Goal: Information Seeking & Learning: Learn about a topic

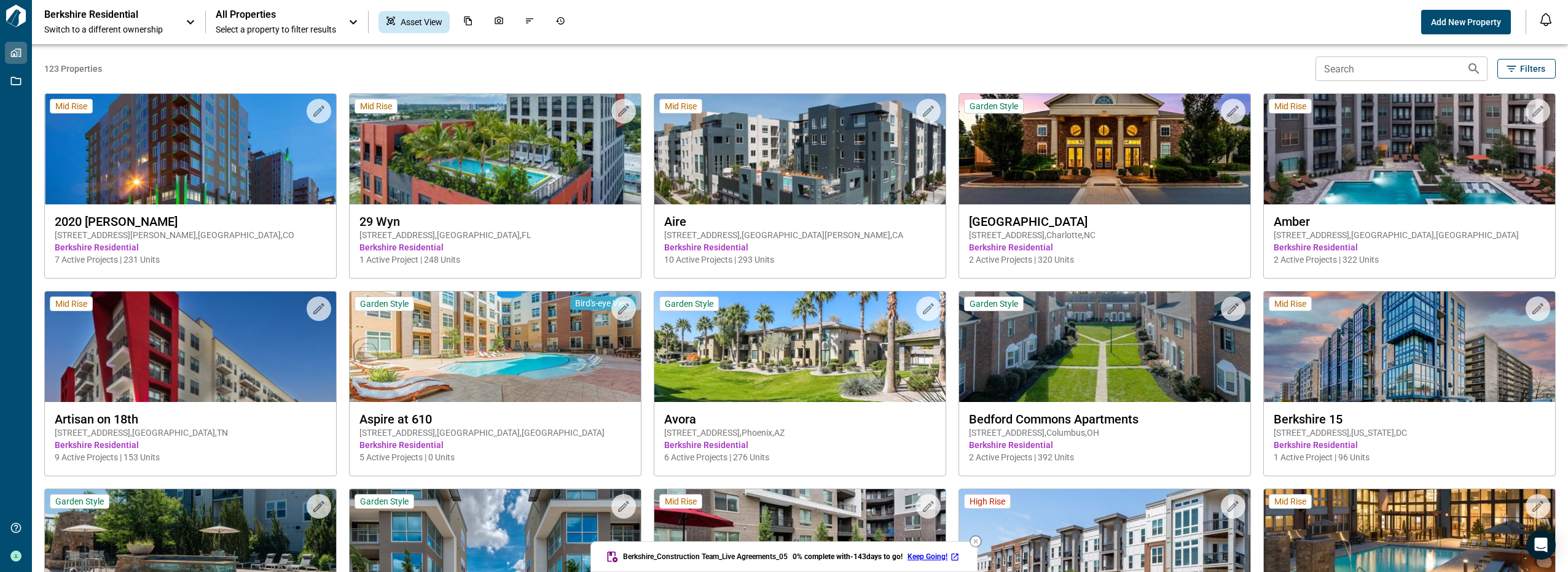
click at [1379, 67] on input "Search" at bounding box center [1386, 69] width 141 height 25
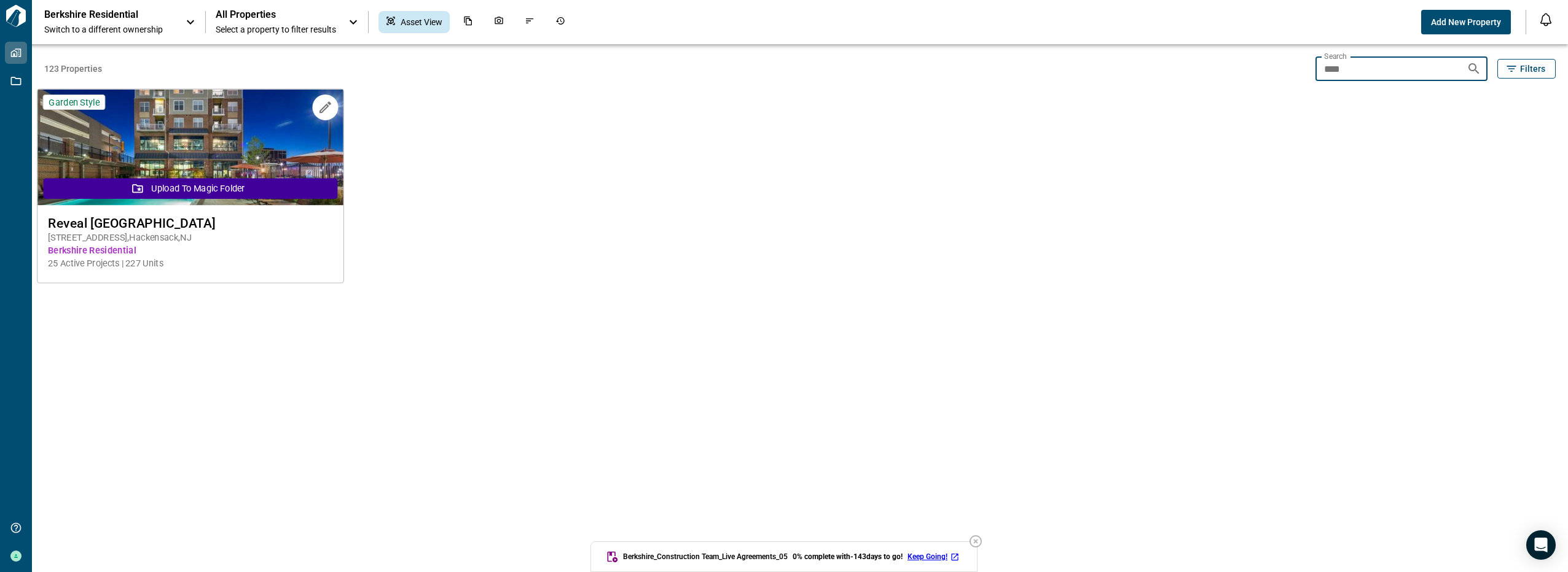
type input "****"
click at [253, 183] on button "Upload to Magic Folder" at bounding box center [190, 188] width 294 height 20
click at [258, 132] on img at bounding box center [190, 148] width 306 height 116
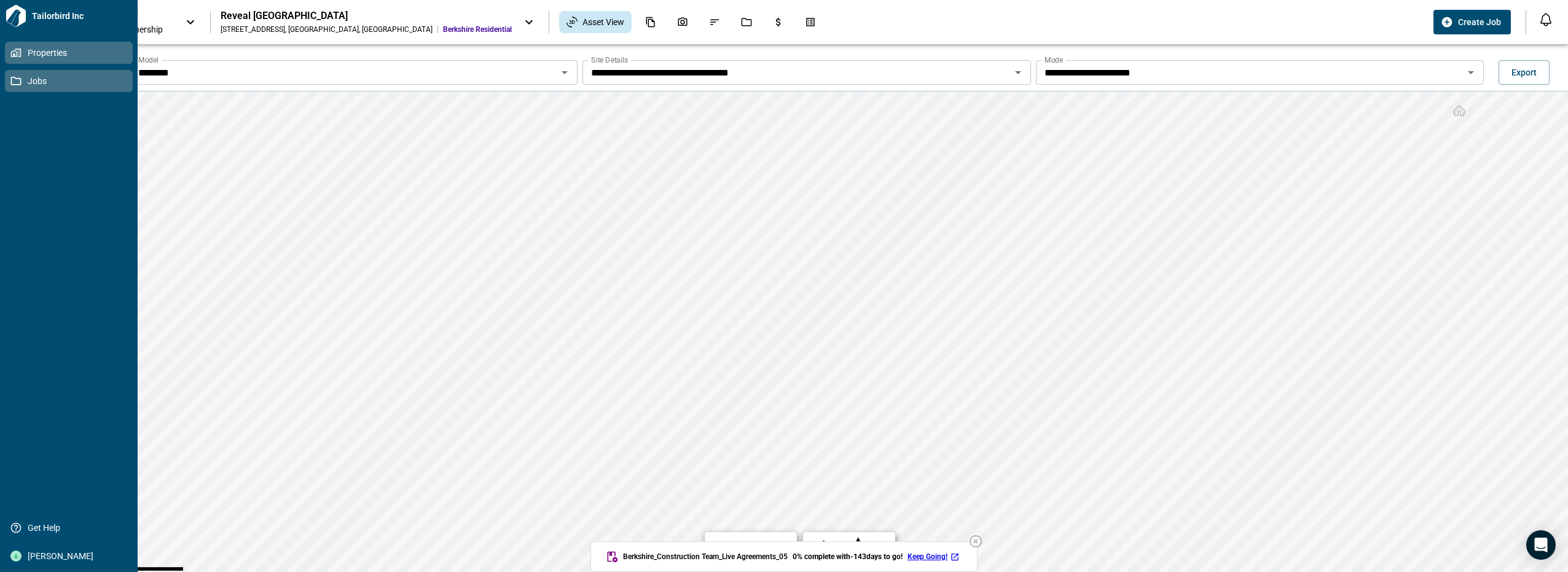
click at [11, 83] on icon at bounding box center [16, 81] width 11 height 8
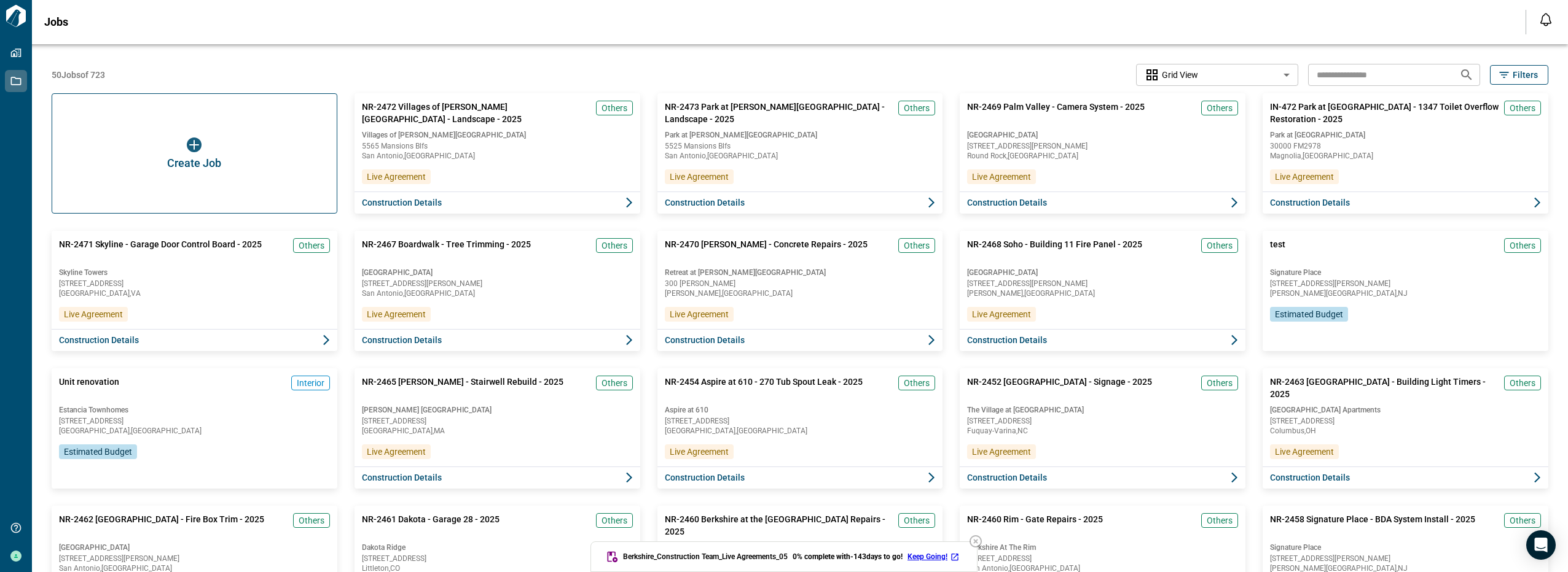
click at [1330, 79] on input "text" at bounding box center [1379, 75] width 141 height 23
type input "******"
click at [1465, 74] on icon "Search jobs" at bounding box center [1466, 75] width 11 height 11
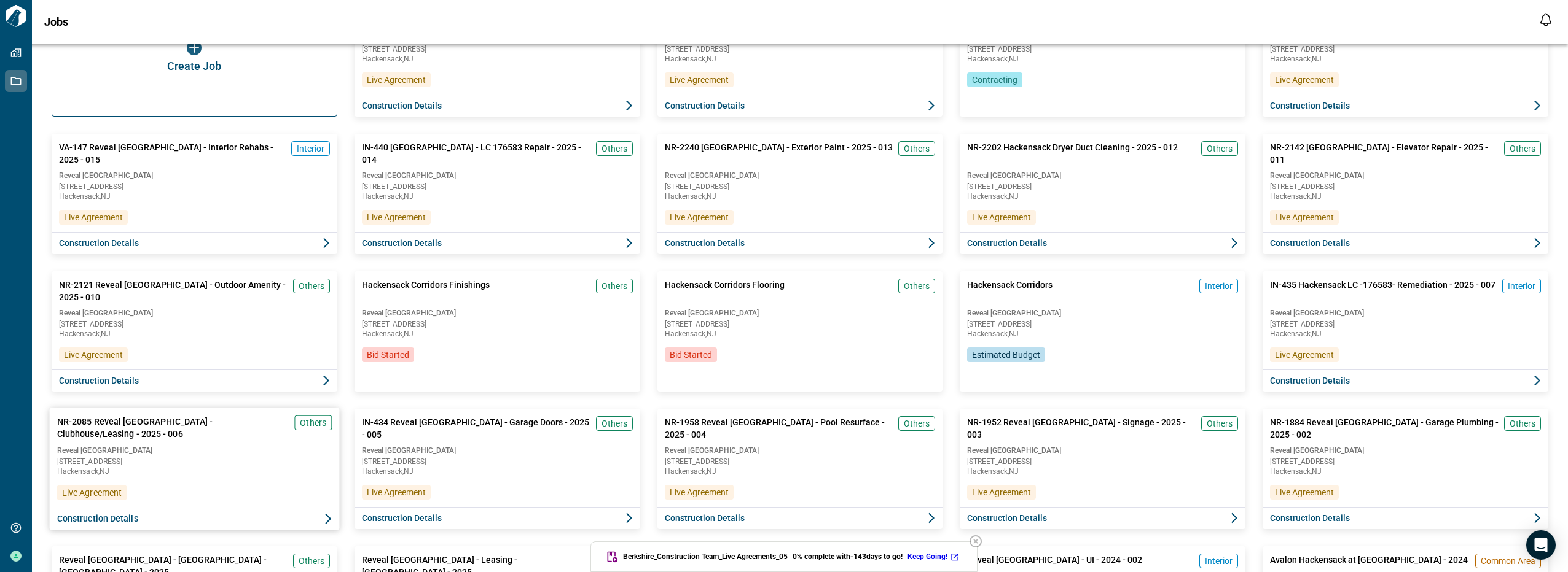
scroll to position [61, 0]
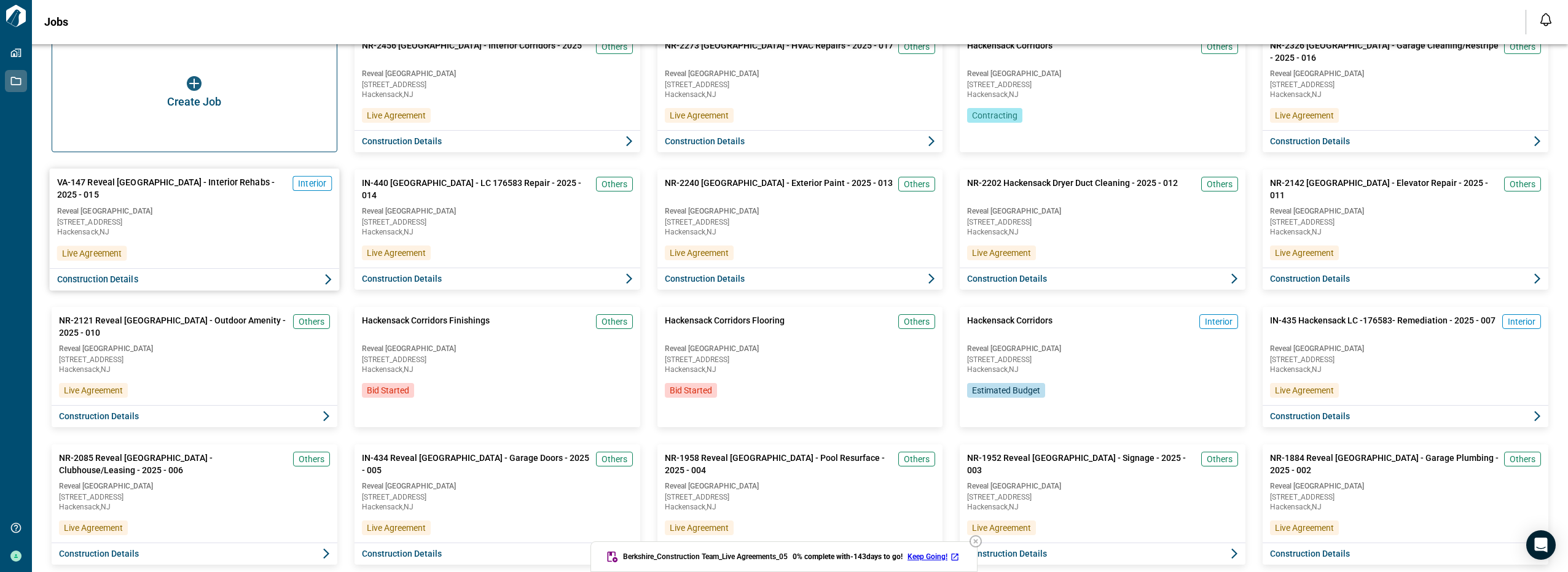
click at [236, 235] on span "[GEOGRAPHIC_DATA] , [GEOGRAPHIC_DATA]" at bounding box center [194, 232] width 275 height 7
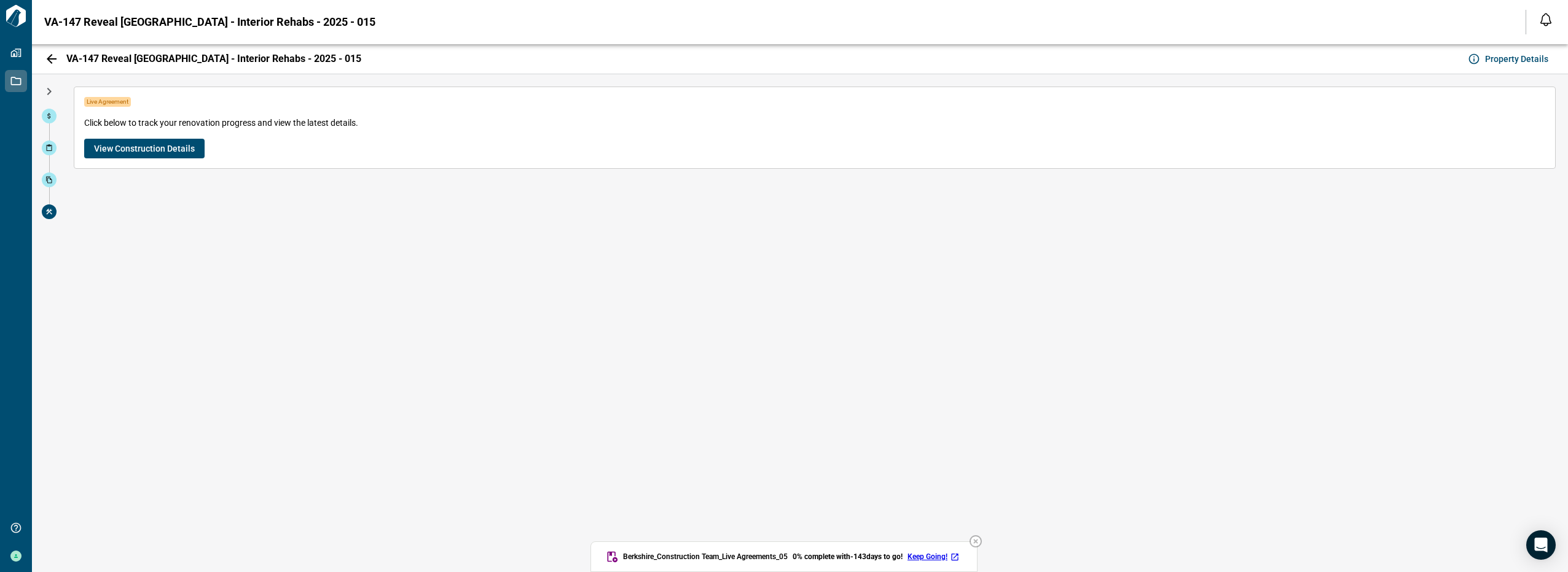
click at [119, 143] on span "View Construction Details" at bounding box center [144, 148] width 101 height 12
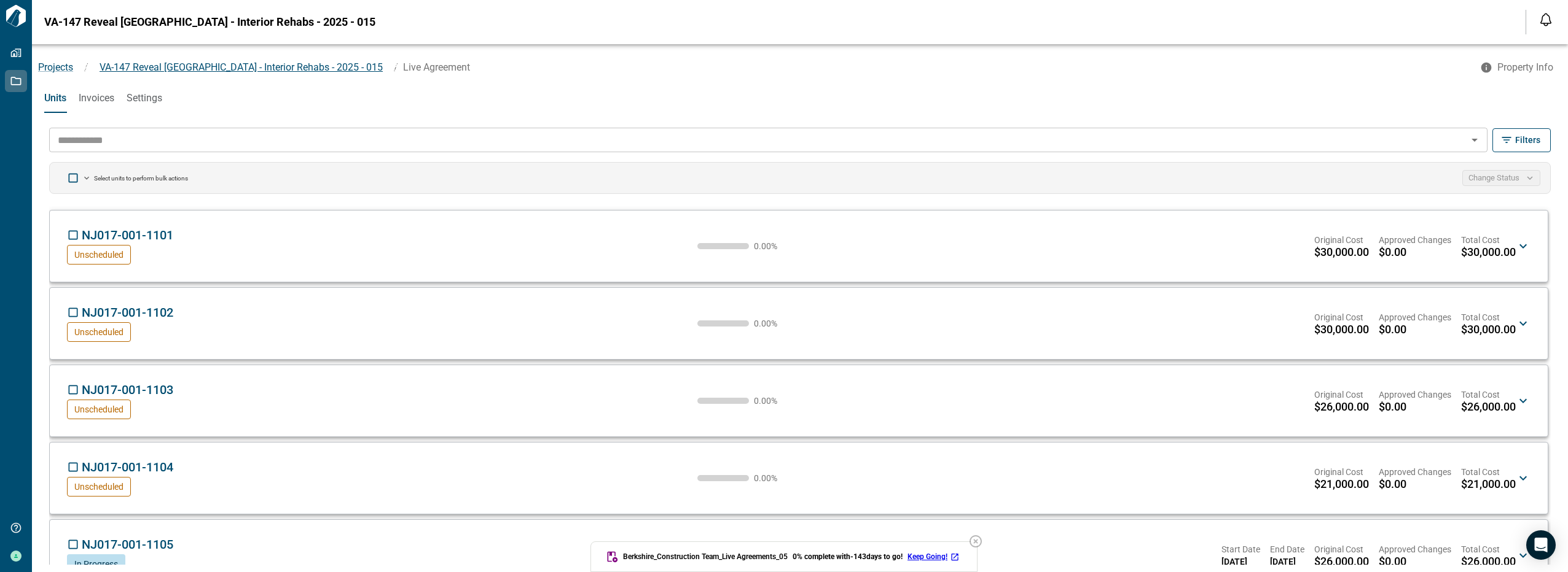
click at [212, 67] on span "VA-147 Reveal [GEOGRAPHIC_DATA] - Interior Rehabs - 2025 - 015" at bounding box center [240, 67] width 283 height 11
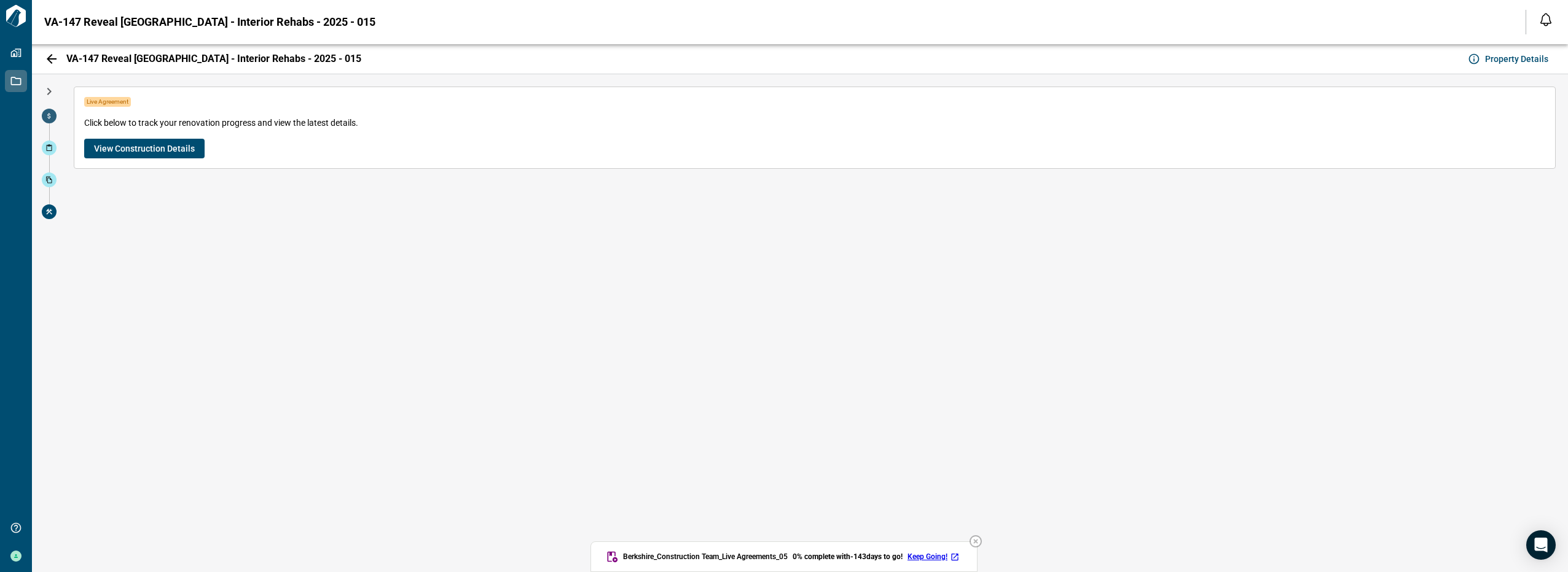
click at [48, 118] on icon at bounding box center [48, 116] width 7 height 7
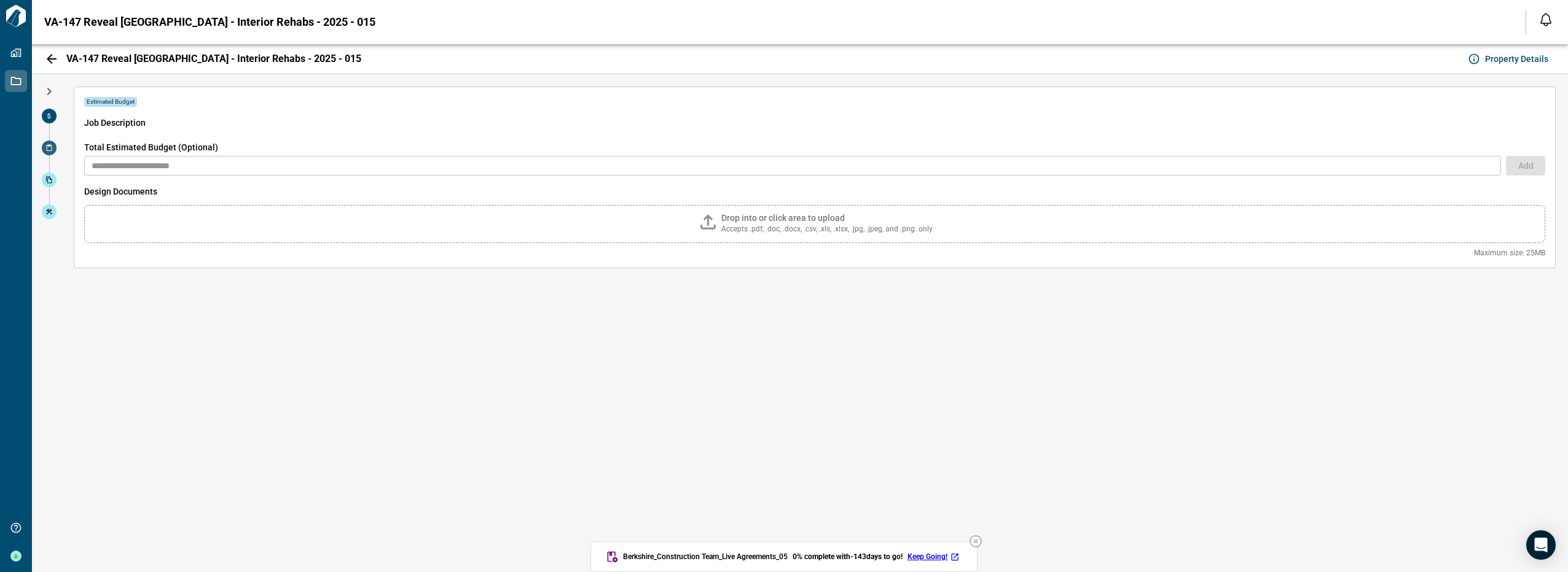
click at [52, 146] on icon at bounding box center [48, 148] width 7 height 7
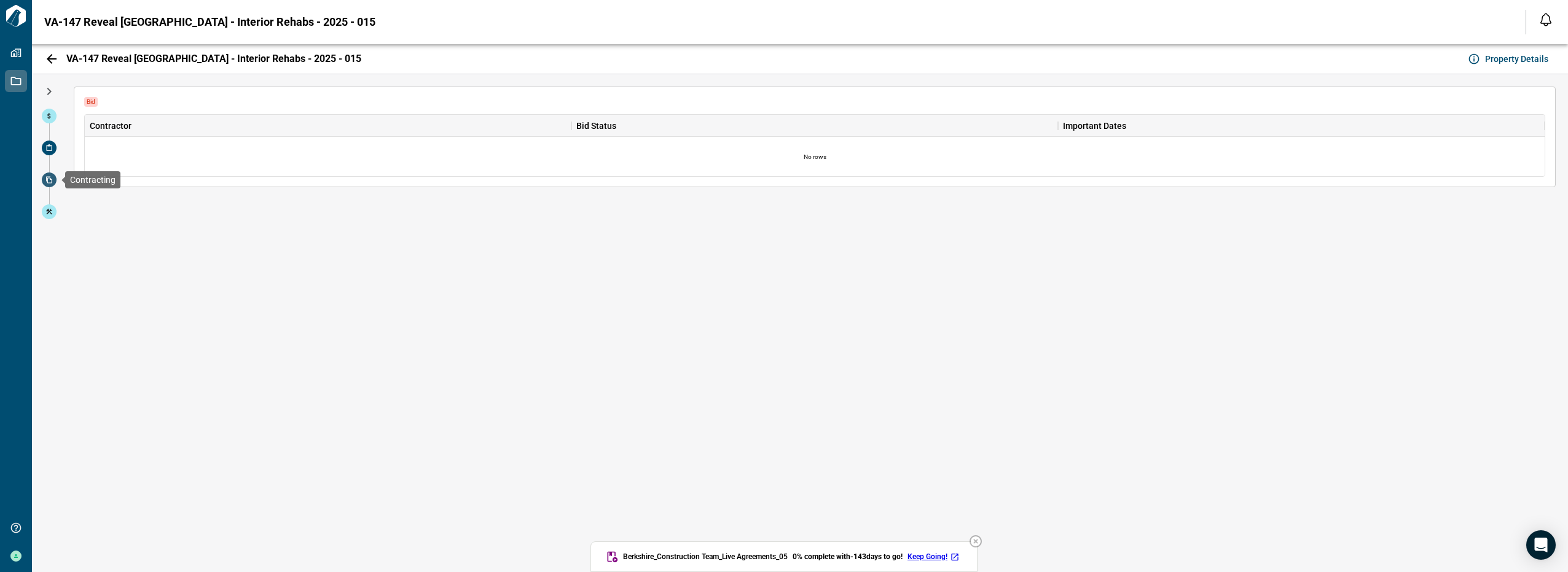
click at [55, 175] on span at bounding box center [49, 180] width 15 height 15
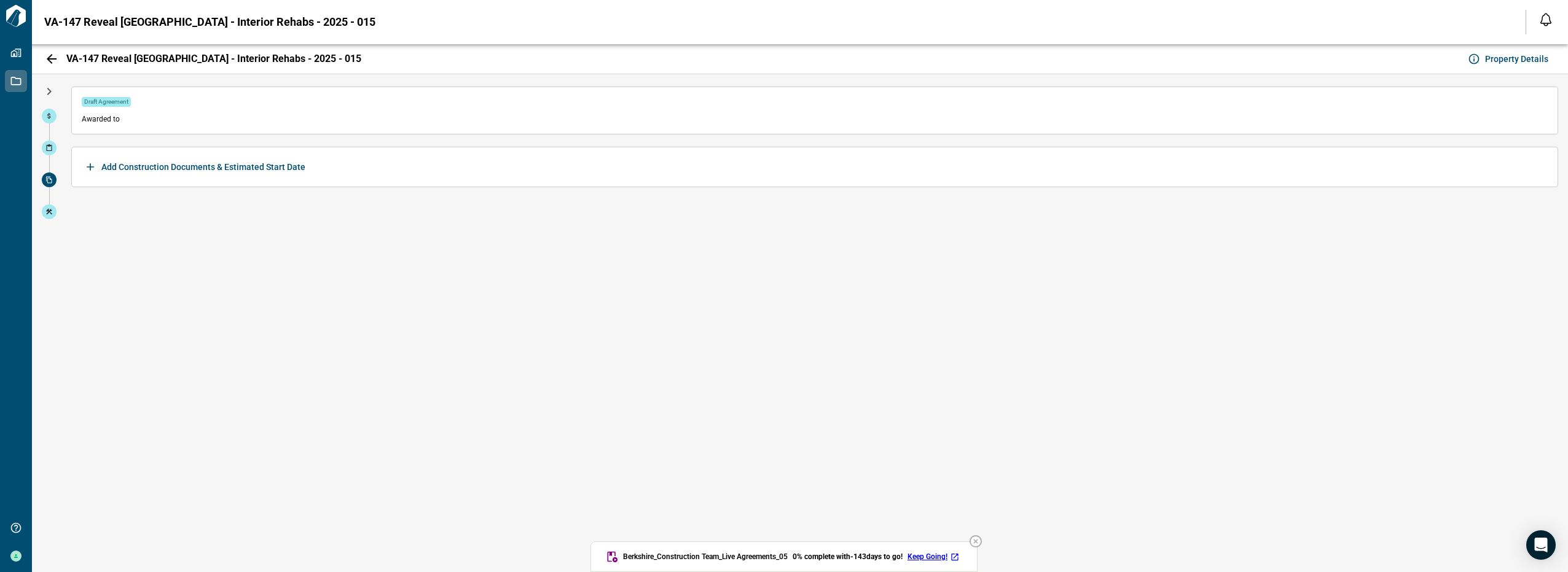
click at [119, 107] on div "Draft Agreement" at bounding box center [107, 102] width 49 height 10
drag, startPoint x: 119, startPoint y: 107, endPoint x: 141, endPoint y: 284, distance: 178.4
click at [141, 284] on div "Draft Agreement Awarded to Add Construction Documents & Estimated Start Date" at bounding box center [814, 324] width 1506 height 498
click at [48, 215] on icon at bounding box center [48, 211] width 7 height 7
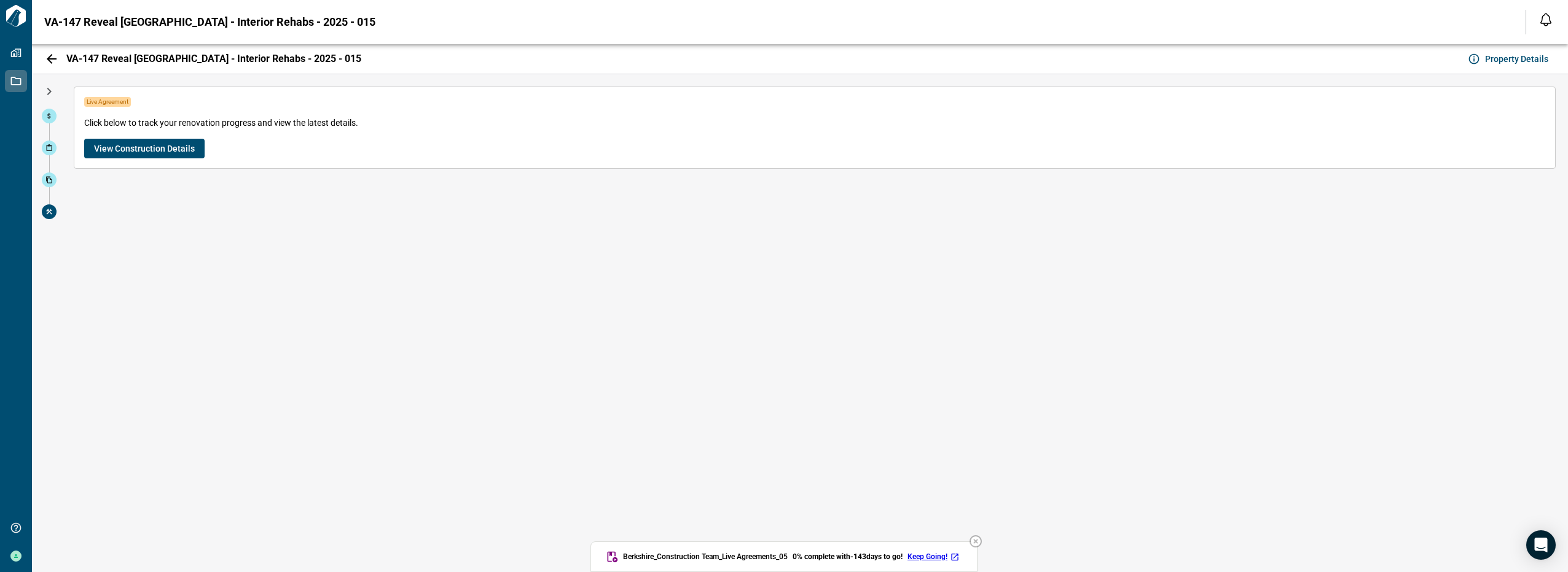
click at [147, 143] on span "View Construction Details" at bounding box center [144, 148] width 101 height 12
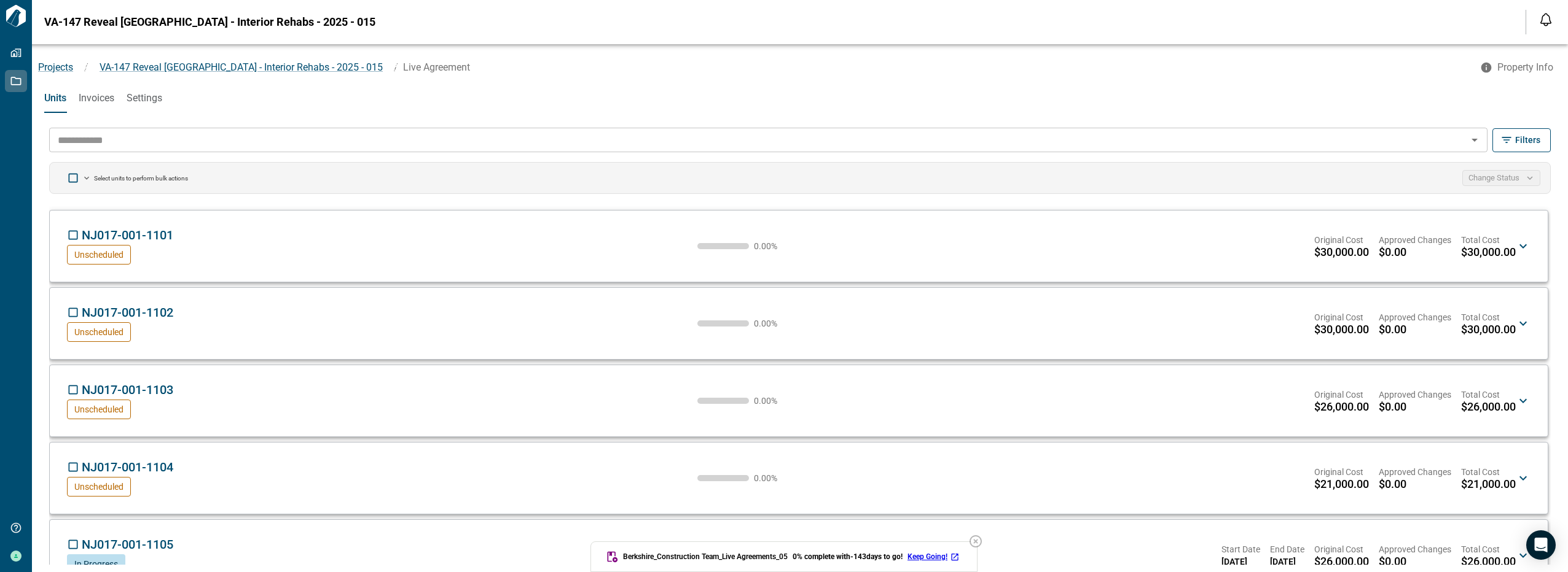
click at [141, 101] on span "Settings" at bounding box center [144, 98] width 35 height 12
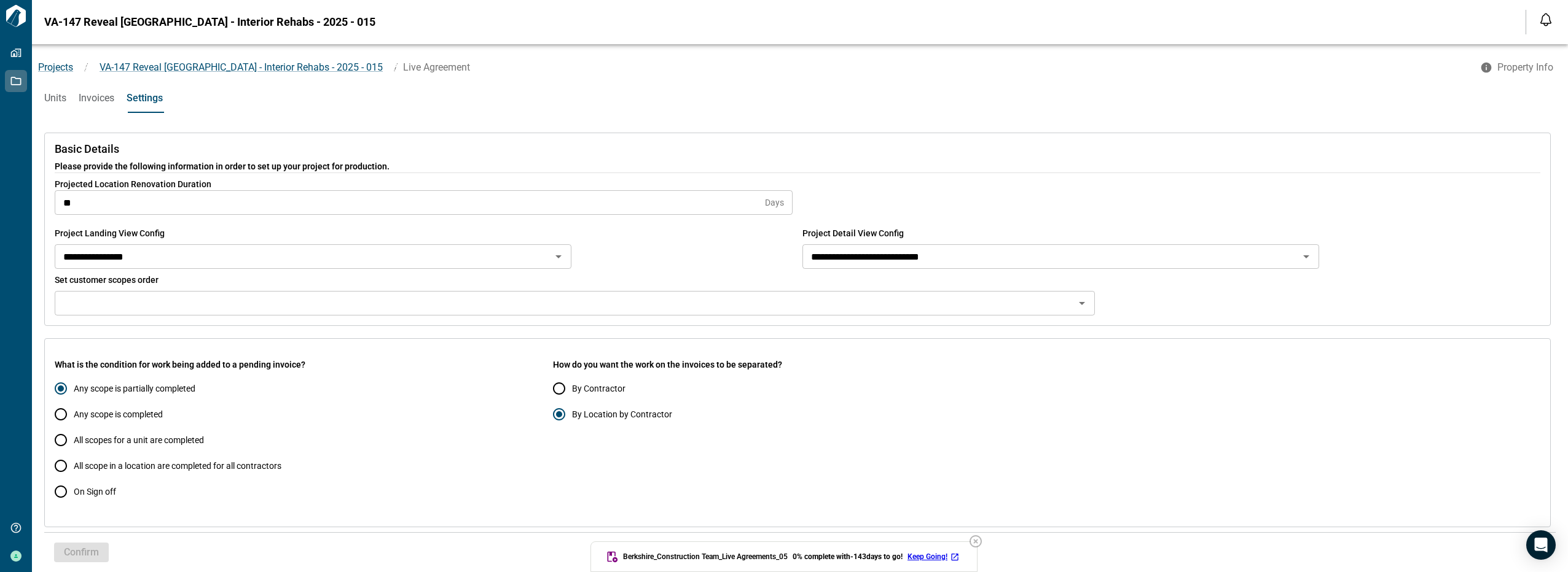
click at [93, 96] on span "Invoices" at bounding box center [96, 98] width 35 height 12
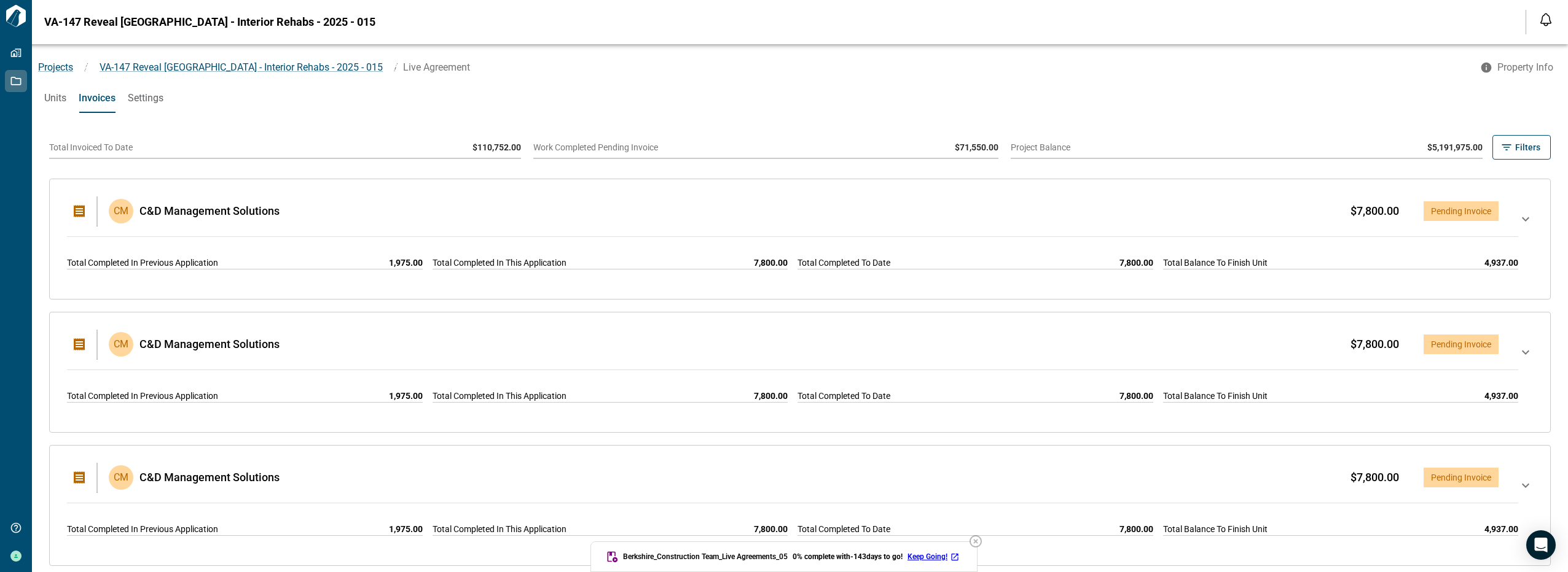
click at [982, 539] on icon "button" at bounding box center [976, 542] width 15 height 15
click at [57, 66] on span "Projects" at bounding box center [55, 67] width 35 height 11
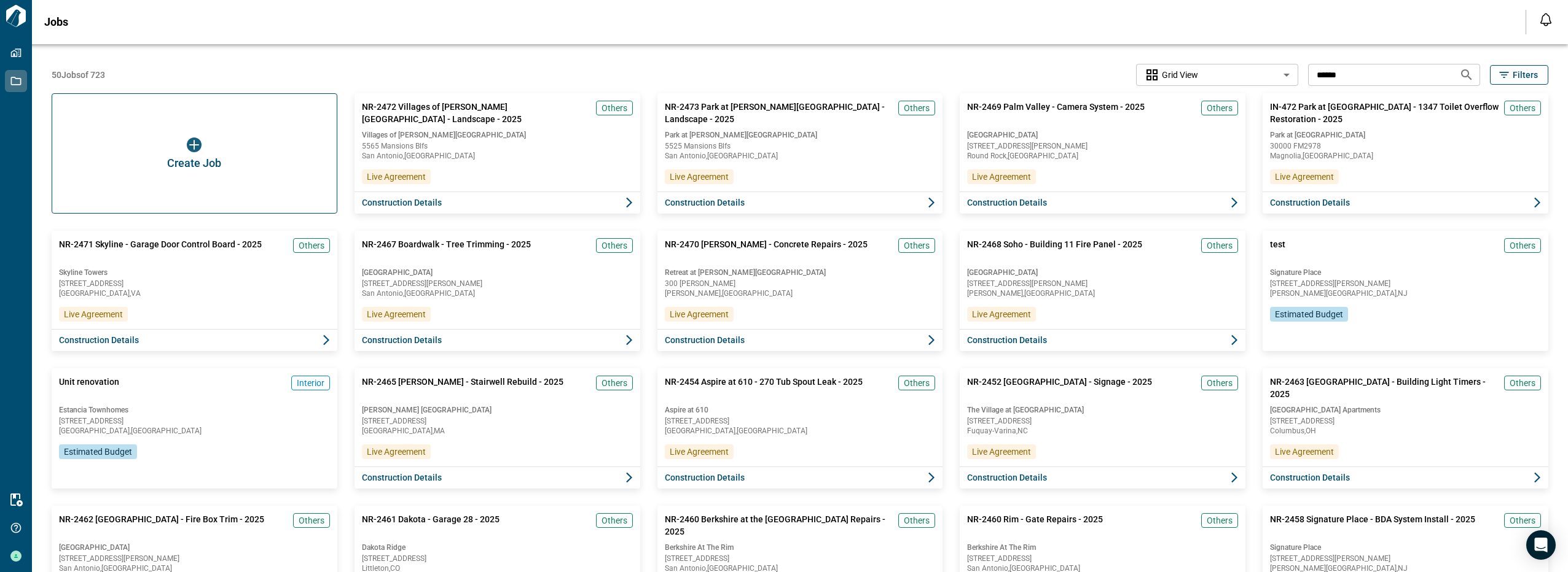
click at [1464, 77] on icon "Search jobs" at bounding box center [1467, 75] width 15 height 15
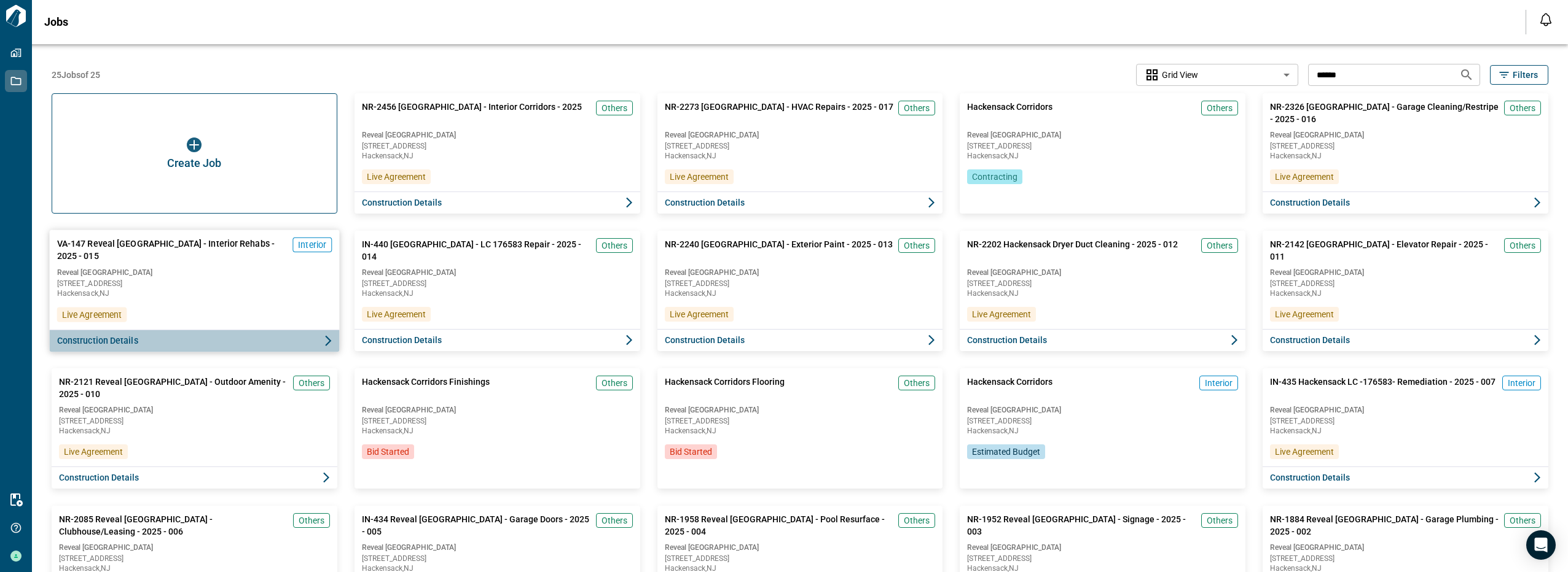
click at [268, 338] on button "Construction Details" at bounding box center [195, 341] width 290 height 23
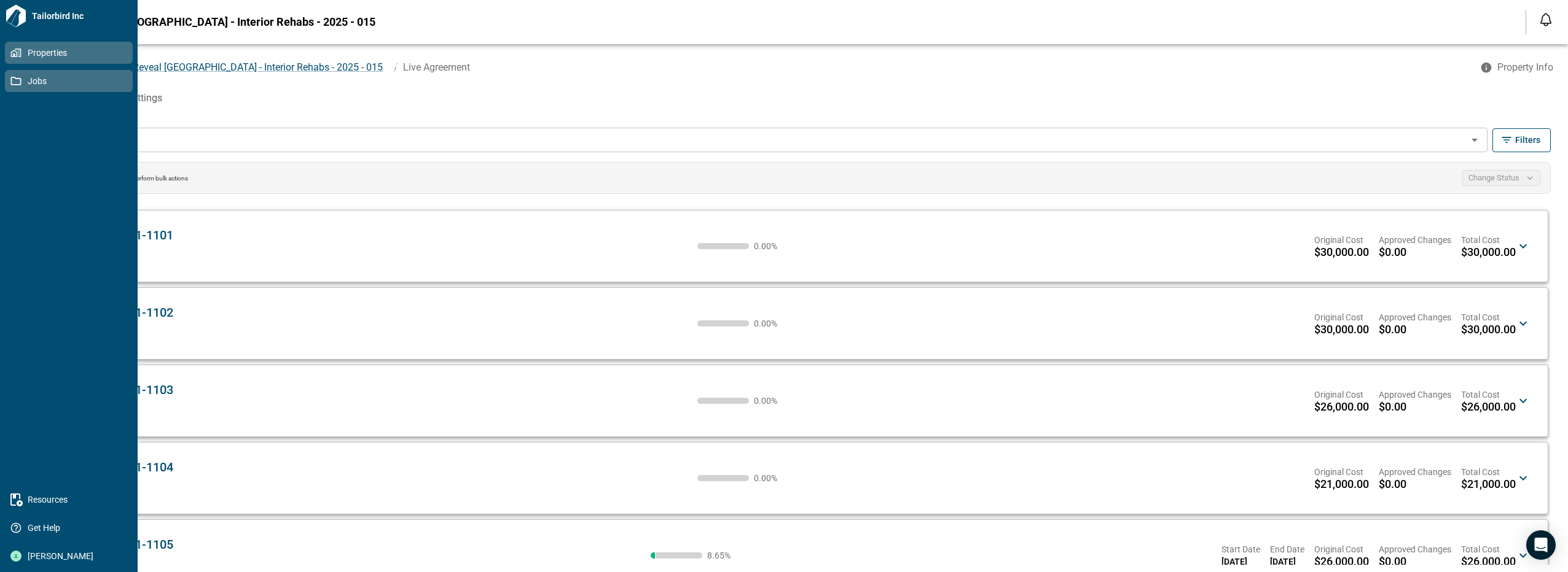
click at [16, 55] on icon at bounding box center [14, 53] width 7 height 7
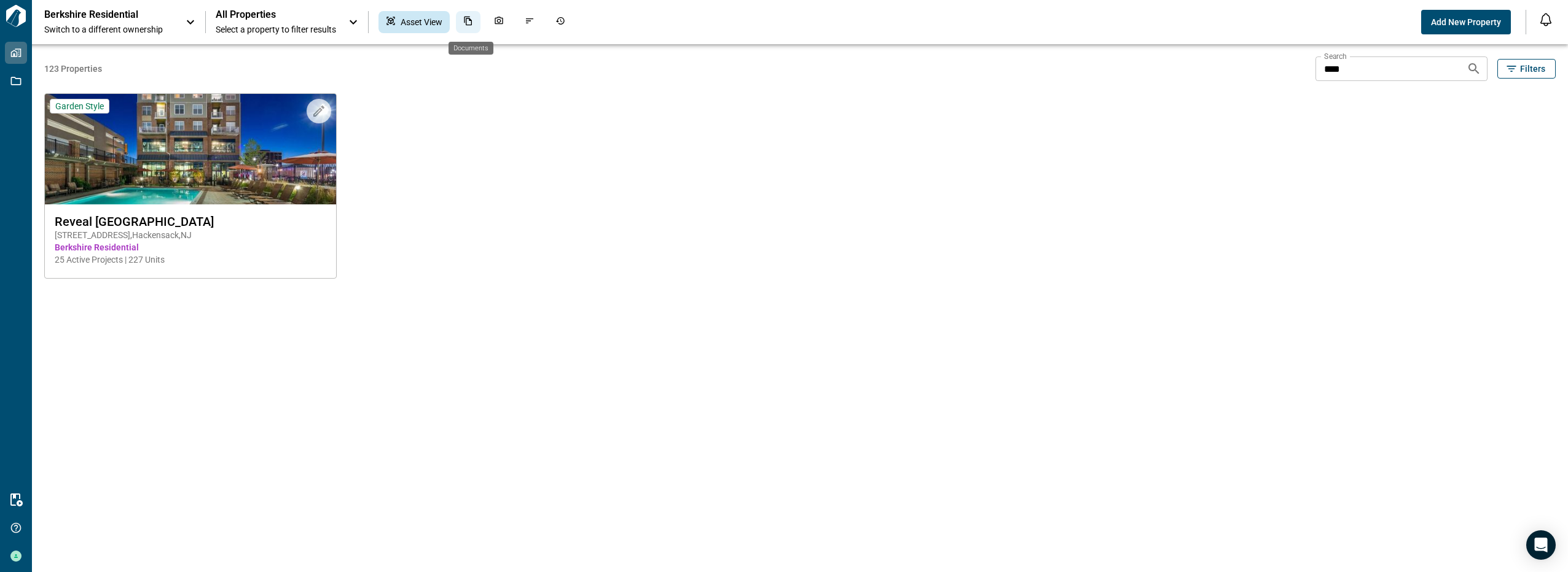
click at [467, 20] on icon "Documents" at bounding box center [468, 20] width 10 height 10
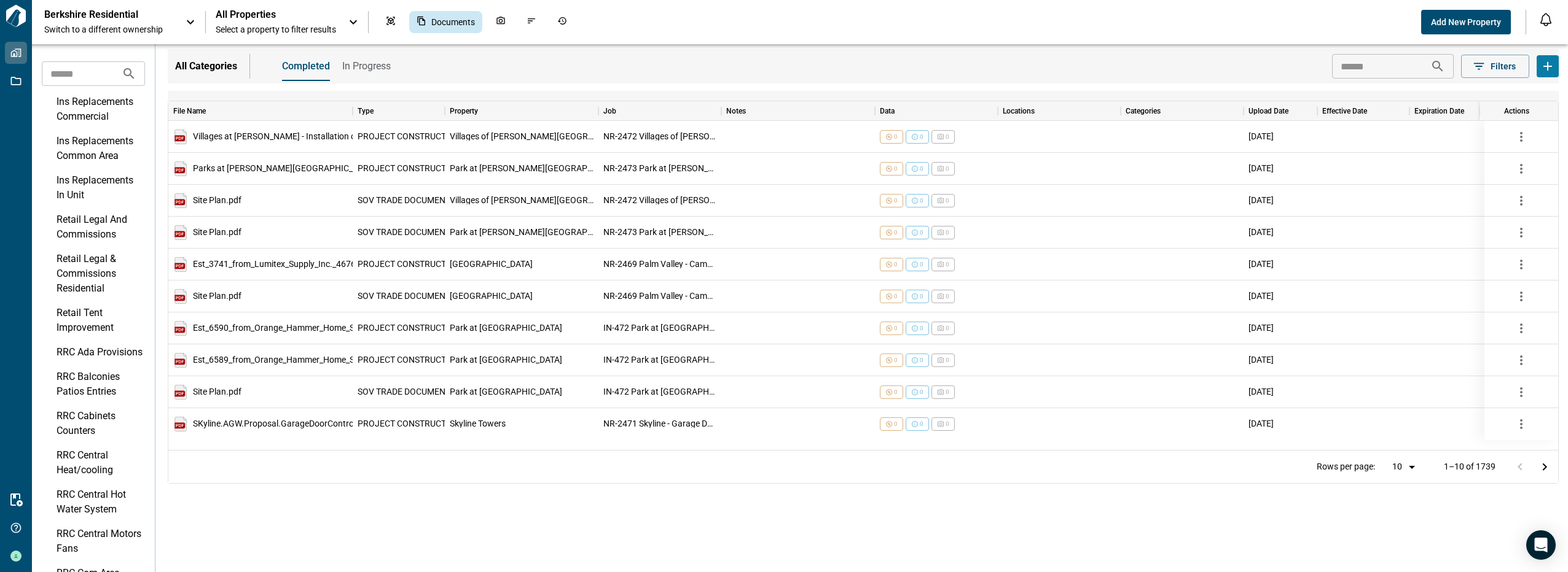
click at [1393, 61] on input "text" at bounding box center [1382, 66] width 98 height 25
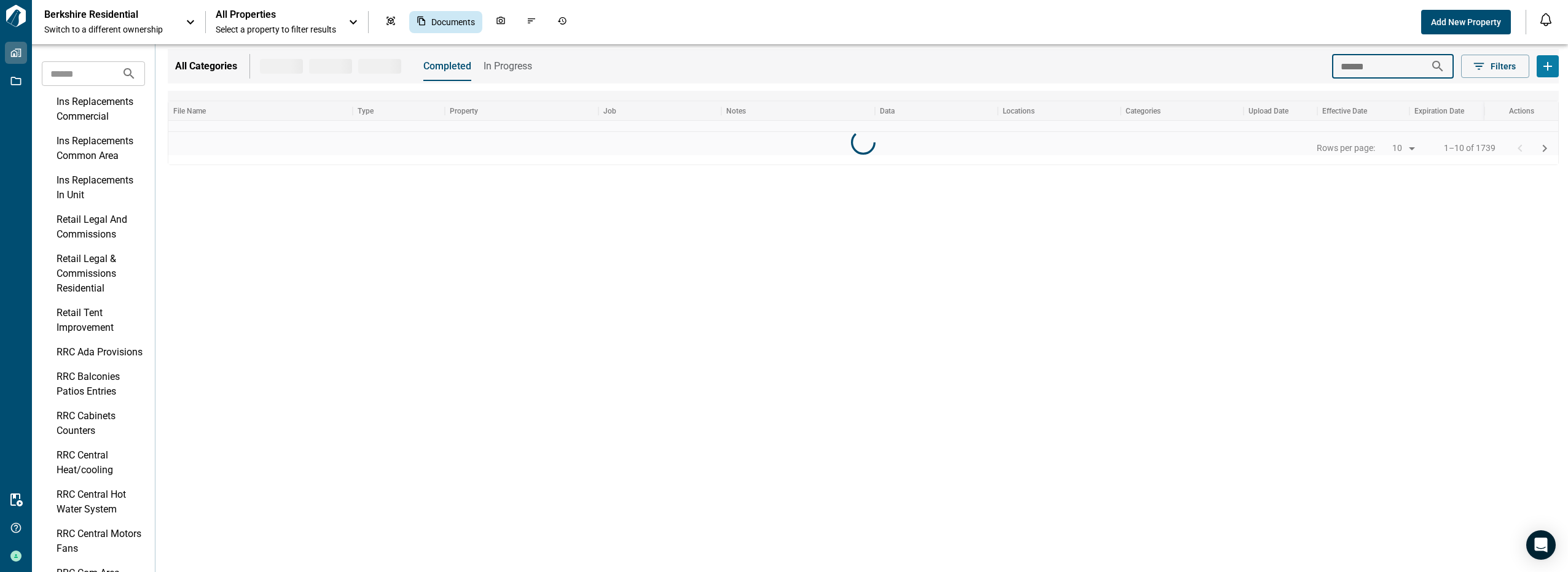
type input "******"
click at [1438, 65] on icon at bounding box center [1438, 66] width 15 height 15
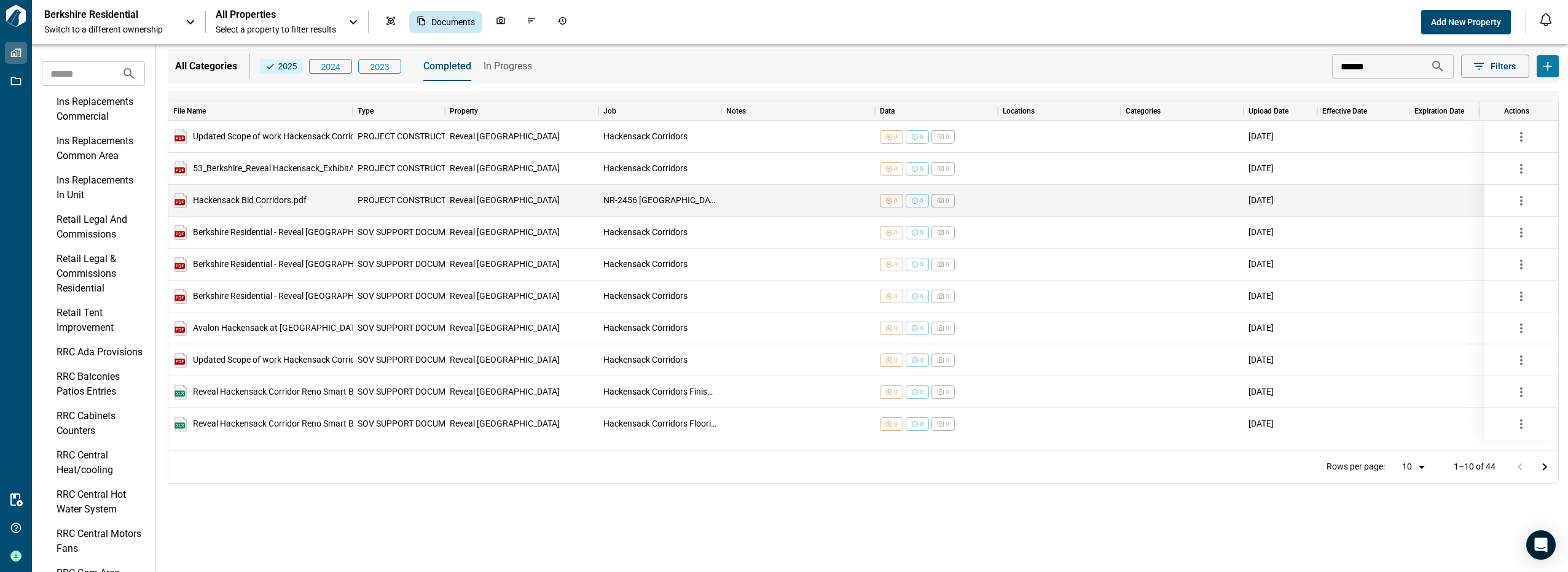
click at [272, 195] on div "Hackensack Bid Corridors.pdf" at bounding box center [239, 201] width 134 height 15
click at [278, 203] on span "Hackensack Bid Corridors.pdf" at bounding box center [249, 201] width 114 height 8
click at [280, 202] on span "Hackensack Bid Corridors.pdf" at bounding box center [249, 201] width 114 height 8
drag, startPoint x: 280, startPoint y: 202, endPoint x: 183, endPoint y: 200, distance: 97.0
click at [183, 200] on img at bounding box center [180, 201] width 15 height 15
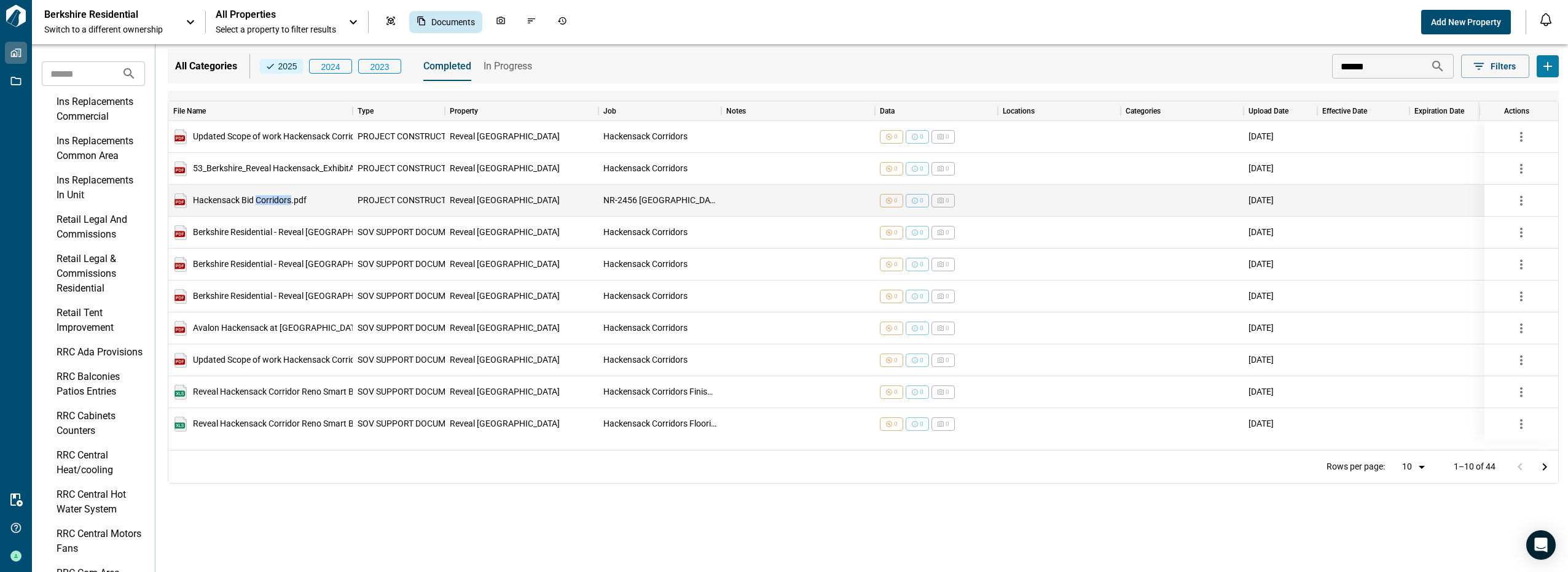
click at [184, 199] on img at bounding box center [180, 201] width 15 height 15
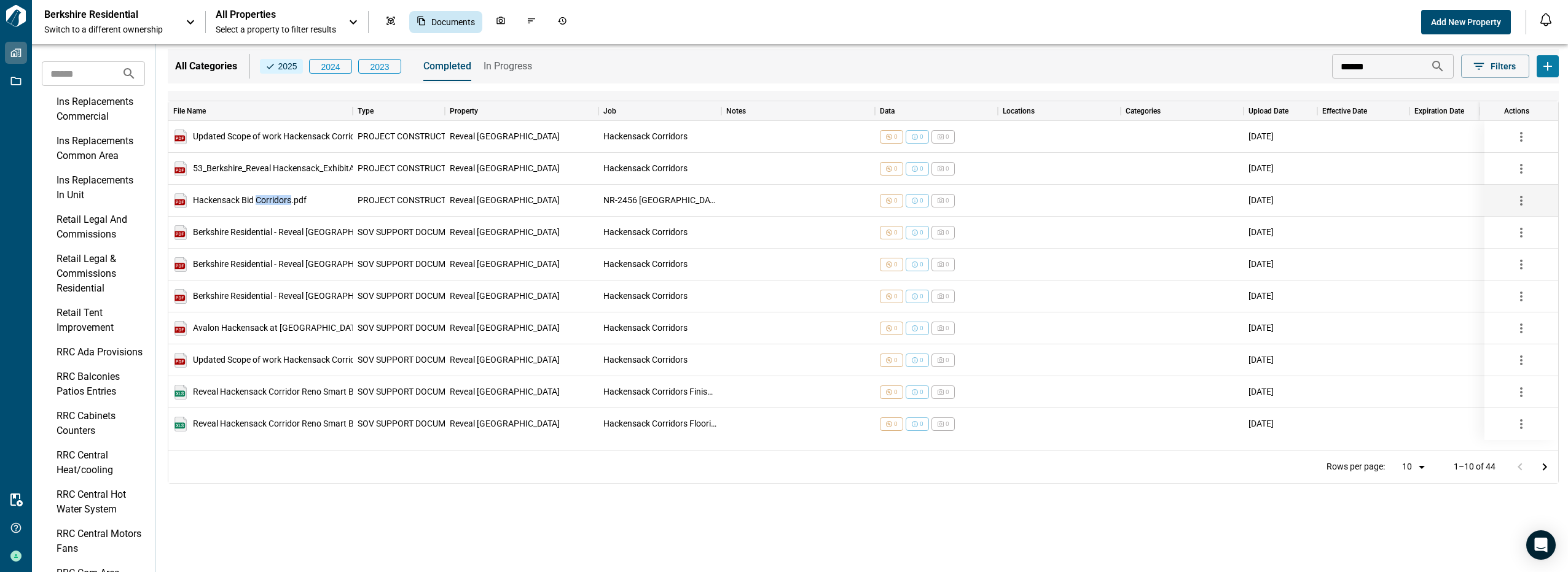
click at [1523, 200] on icon "button" at bounding box center [1521, 201] width 15 height 15
drag, startPoint x: 1524, startPoint y: 234, endPoint x: 1520, endPoint y: 225, distance: 9.8
click at [1523, 232] on li "Download" at bounding box center [1527, 229] width 64 height 22
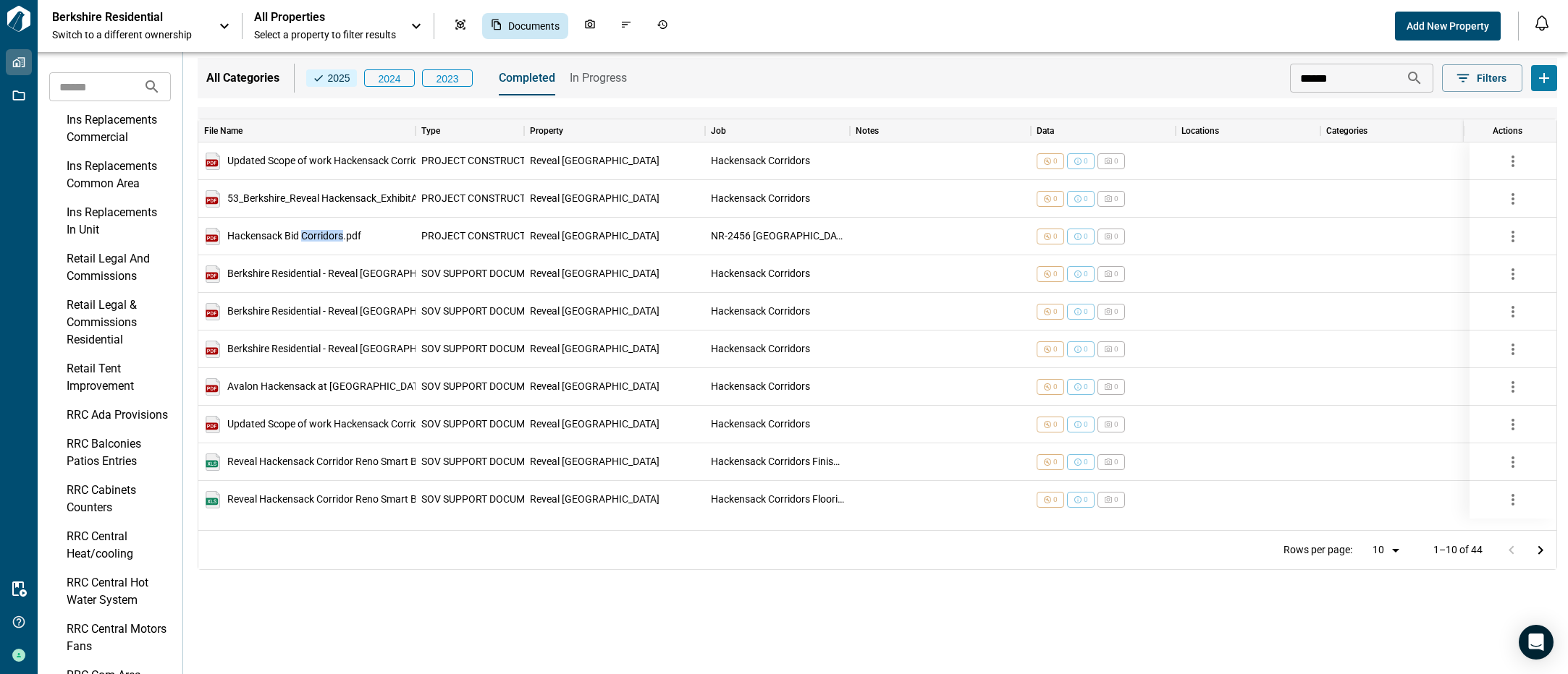
click at [582, 77] on span "In Progress" at bounding box center [598, 77] width 57 height 14
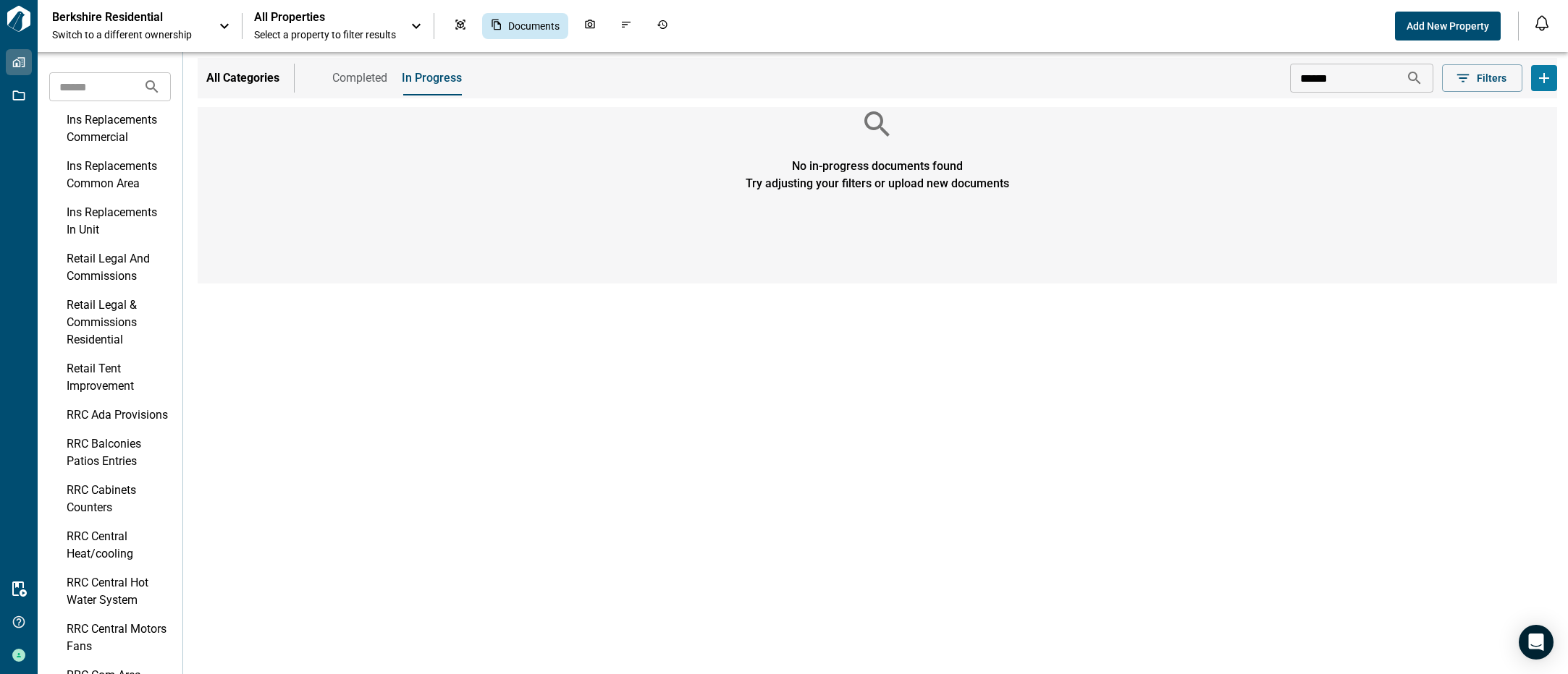
click at [1412, 75] on icon at bounding box center [1414, 78] width 17 height 17
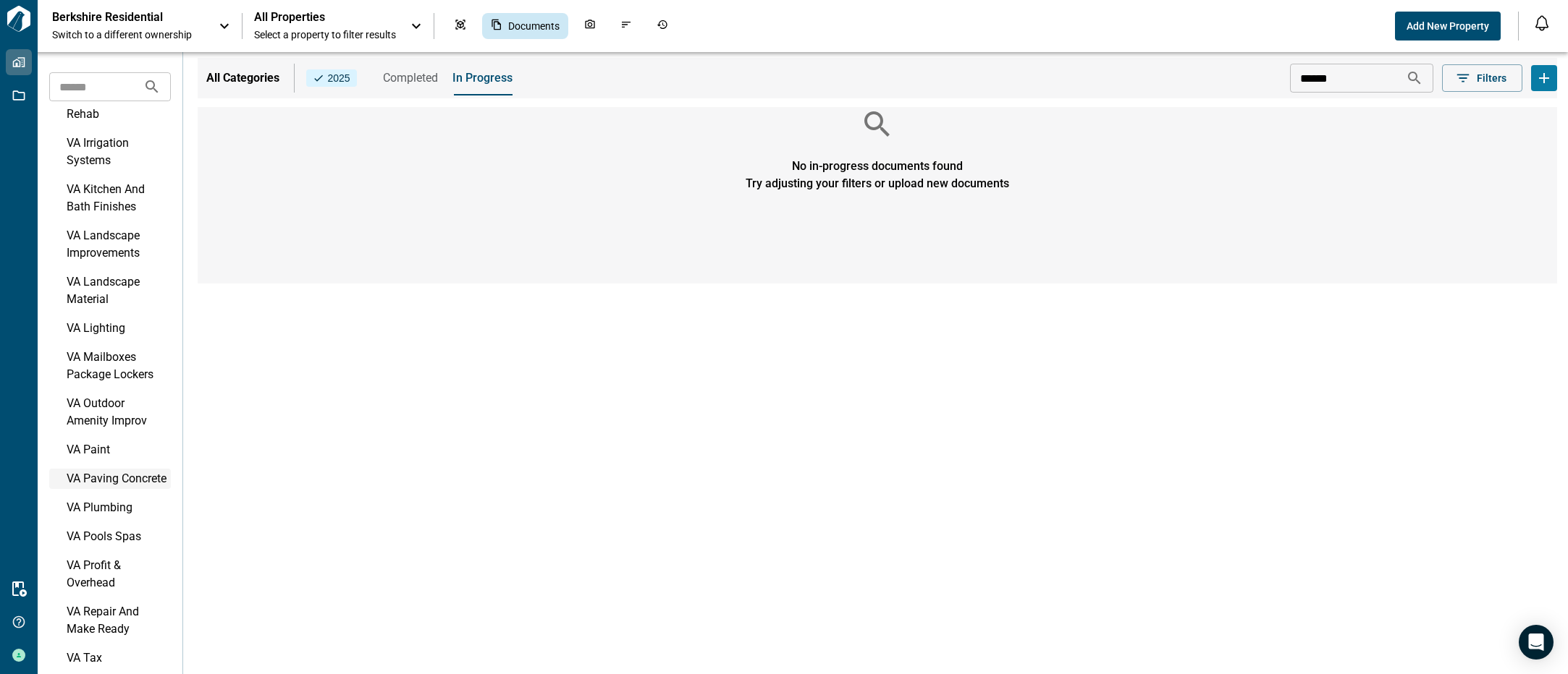
scroll to position [3331, 0]
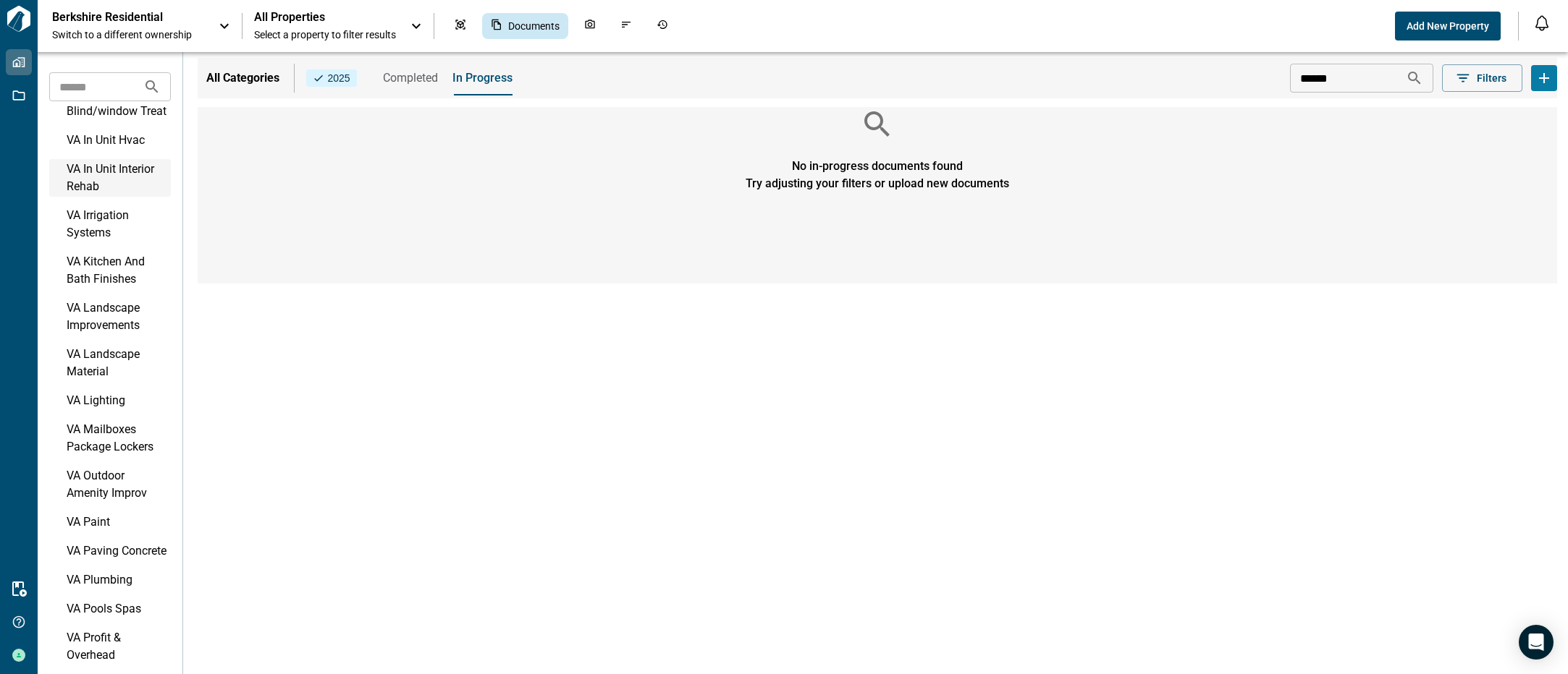
click at [111, 195] on div "VA In Unit Interior Rehab" at bounding box center [117, 178] width 101 height 35
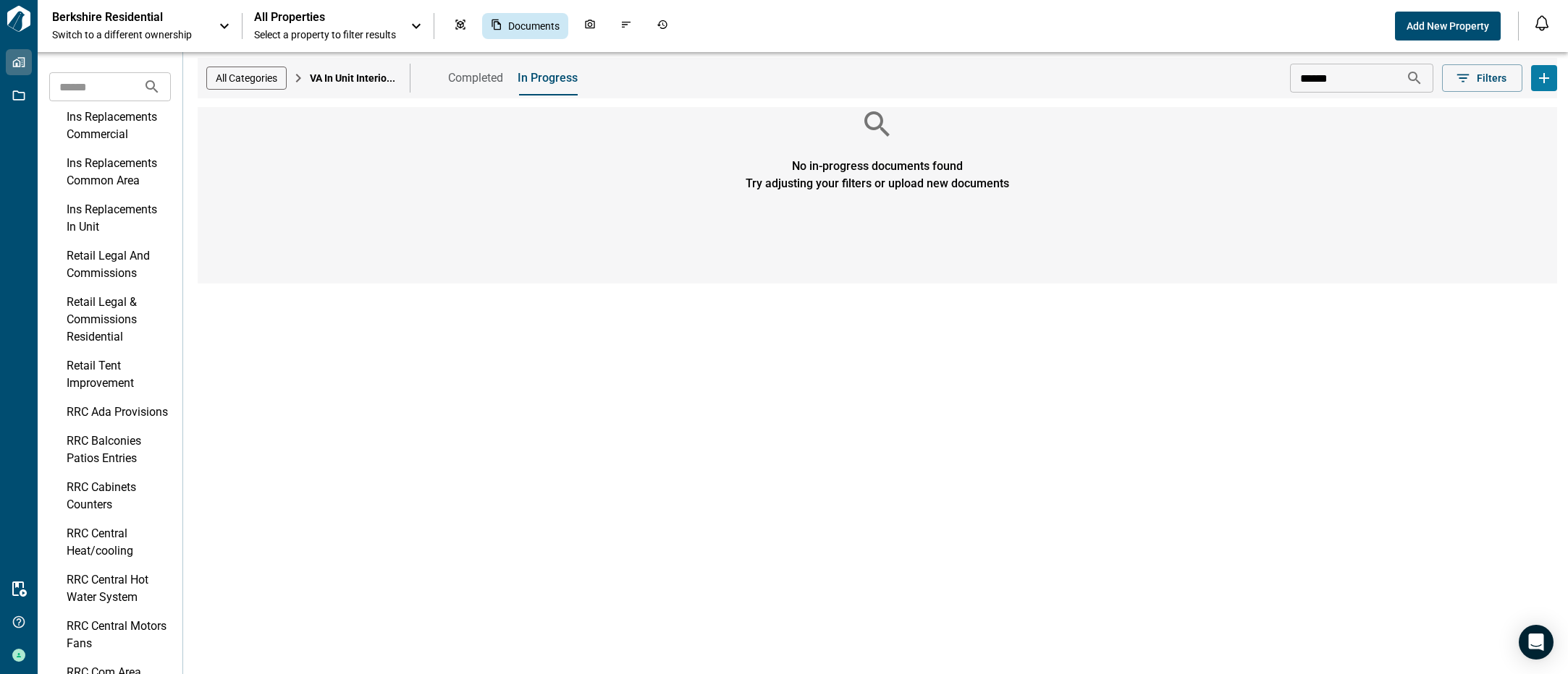
scroll to position [0, 0]
click at [351, 19] on span "All Properties" at bounding box center [325, 16] width 142 height 14
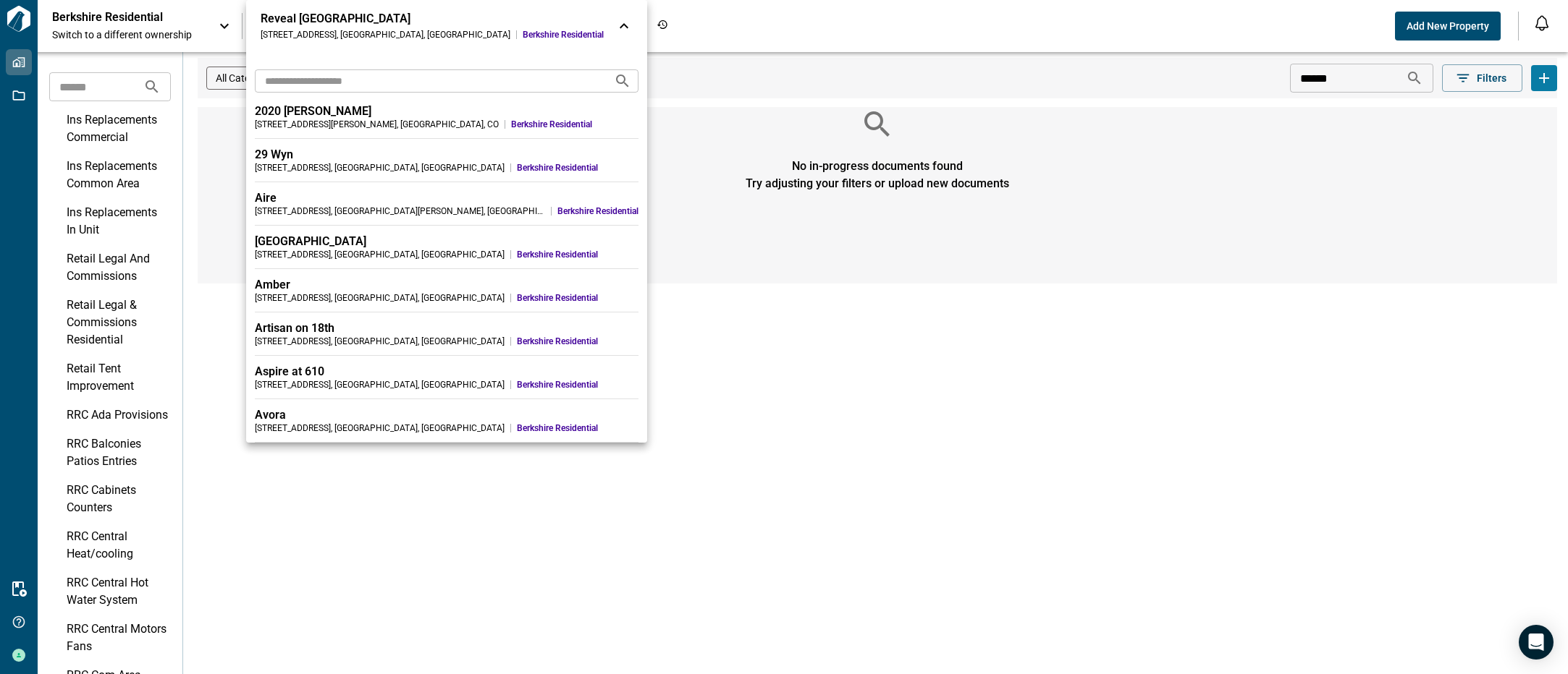
click at [330, 33] on div "414 Hackensack Avenue , Hackensack , NJ" at bounding box center [385, 35] width 250 height 12
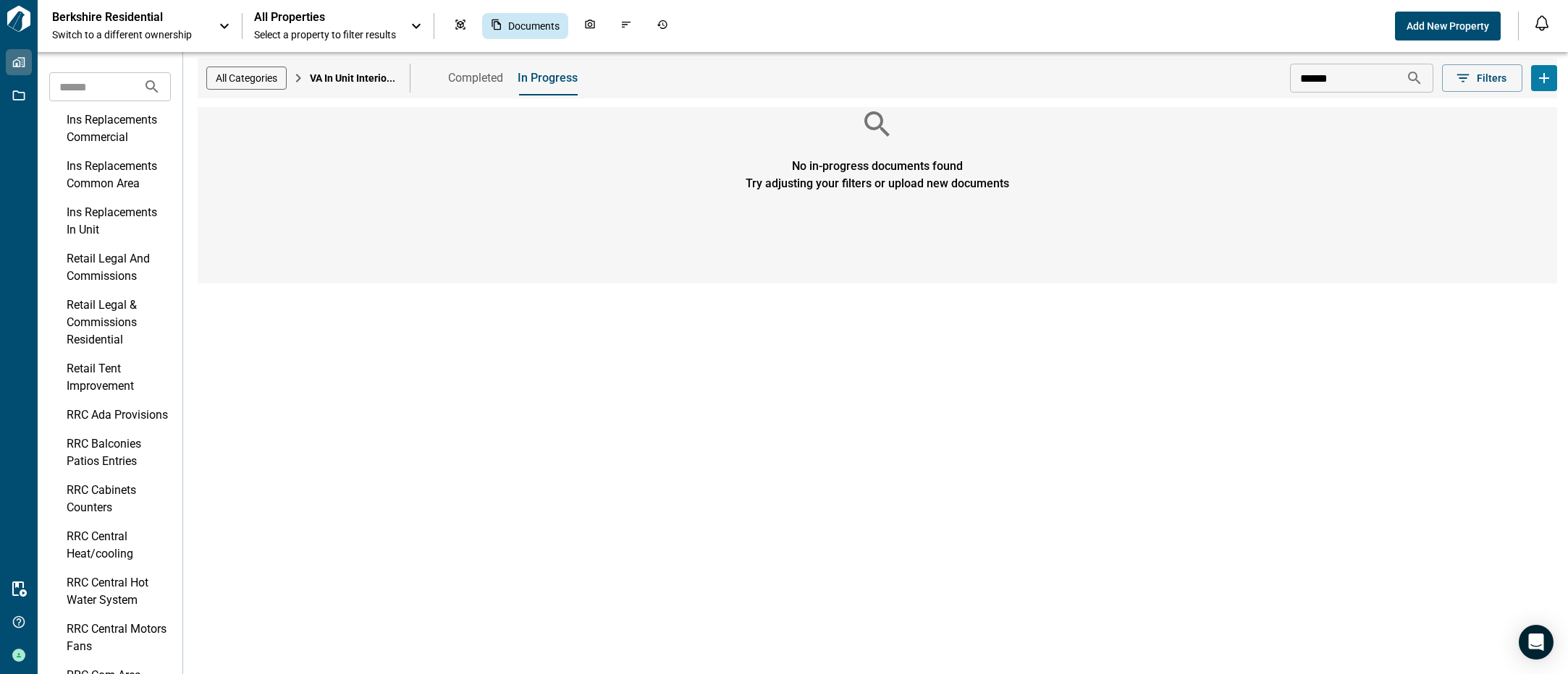
click at [328, 33] on span "Select a property to filter results" at bounding box center [325, 34] width 142 height 14
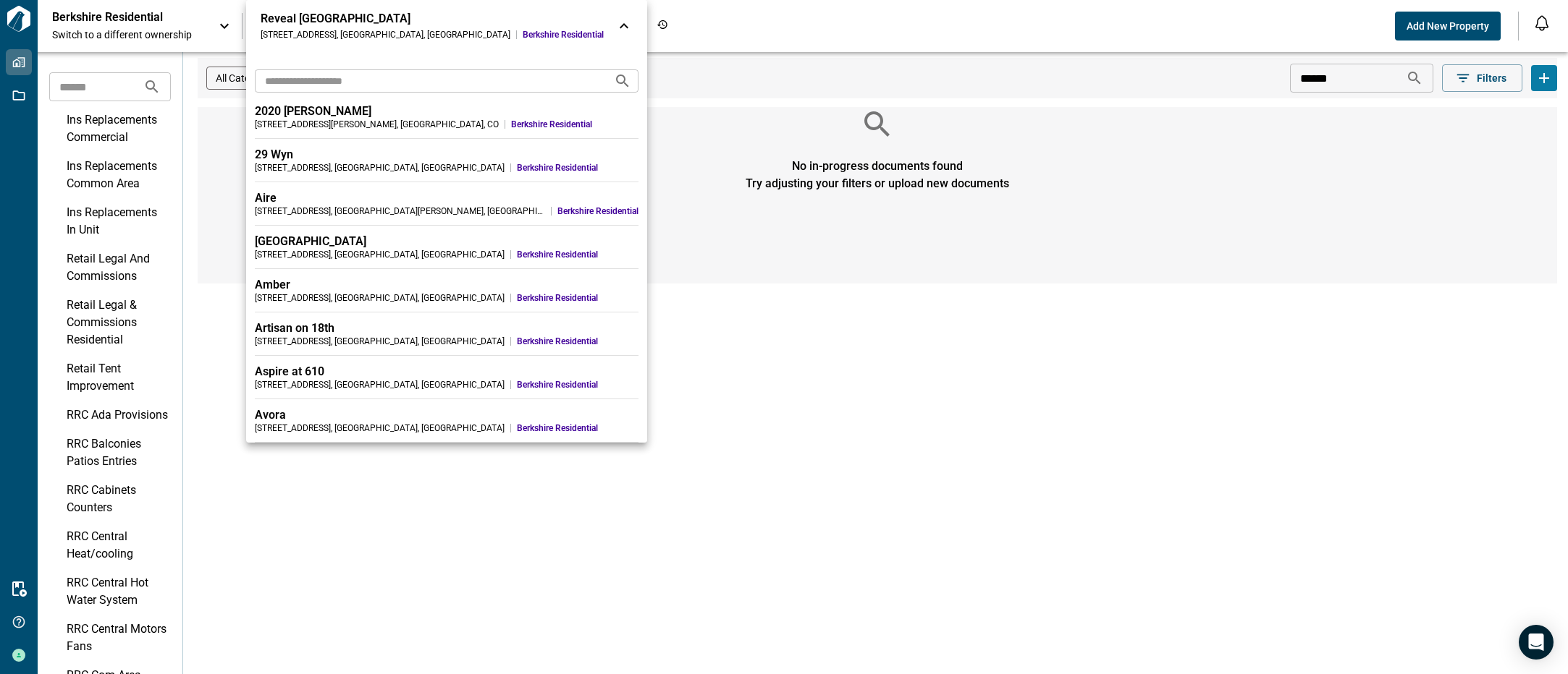
click at [333, 36] on div "414 Hackensack Avenue , Hackensack , NJ" at bounding box center [385, 35] width 250 height 12
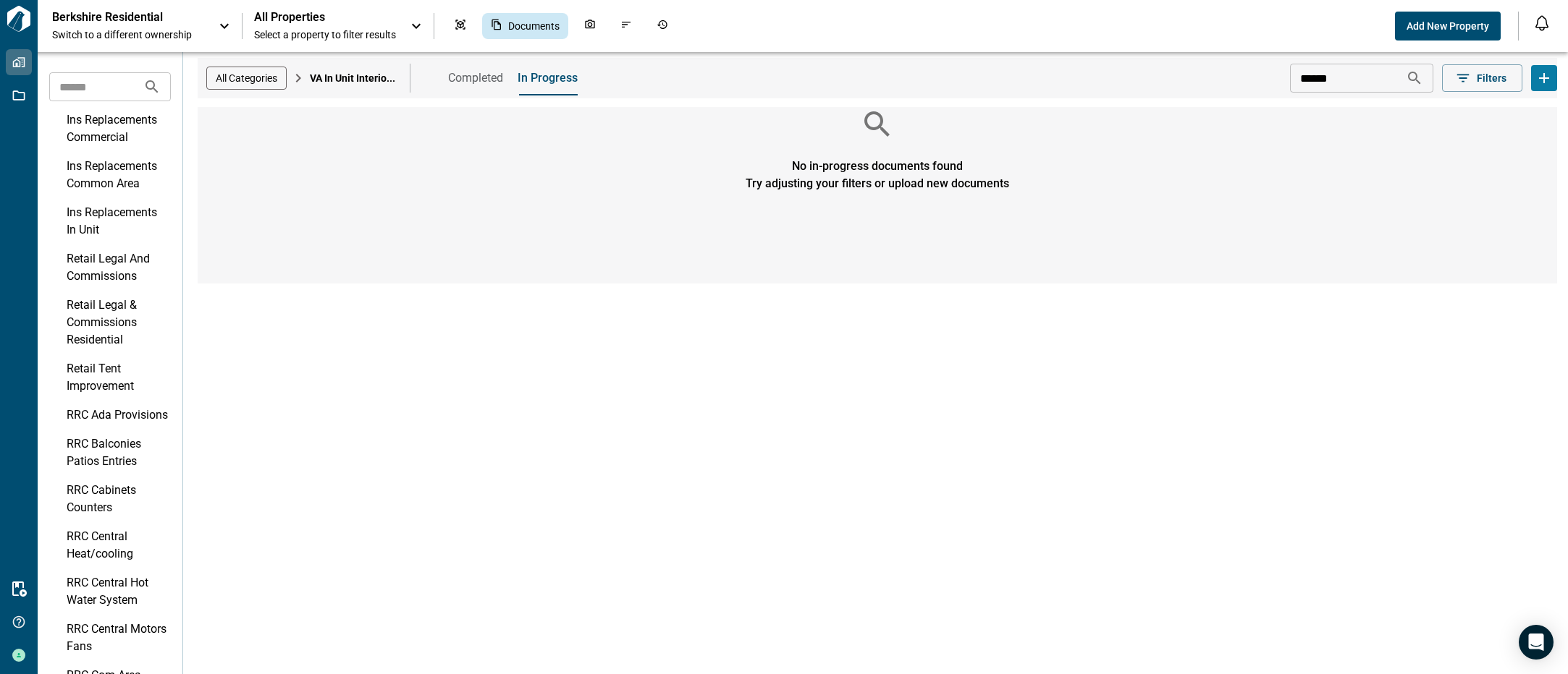
click at [333, 36] on div "414 Hackensack Avenue , Hackensack , NJ" at bounding box center [385, 35] width 250 height 12
drag, startPoint x: 333, startPoint y: 36, endPoint x: 315, endPoint y: 31, distance: 18.7
click at [315, 31] on span "Select a property to filter results" at bounding box center [325, 34] width 142 height 14
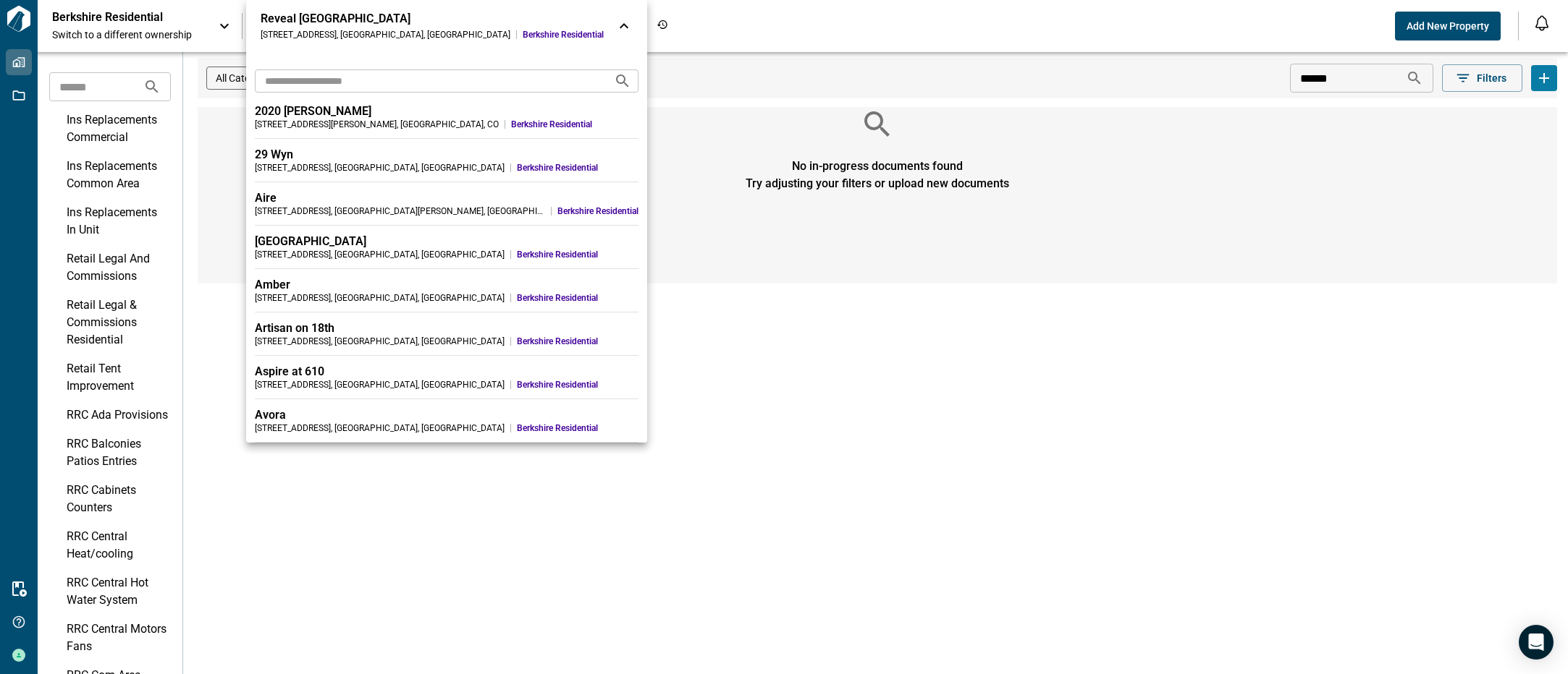
click at [310, 26] on div "Reveal Hackensack 414 Hackensack Avenue , Hackensack , NJ Berkshire Residential" at bounding box center [432, 26] width 343 height 29
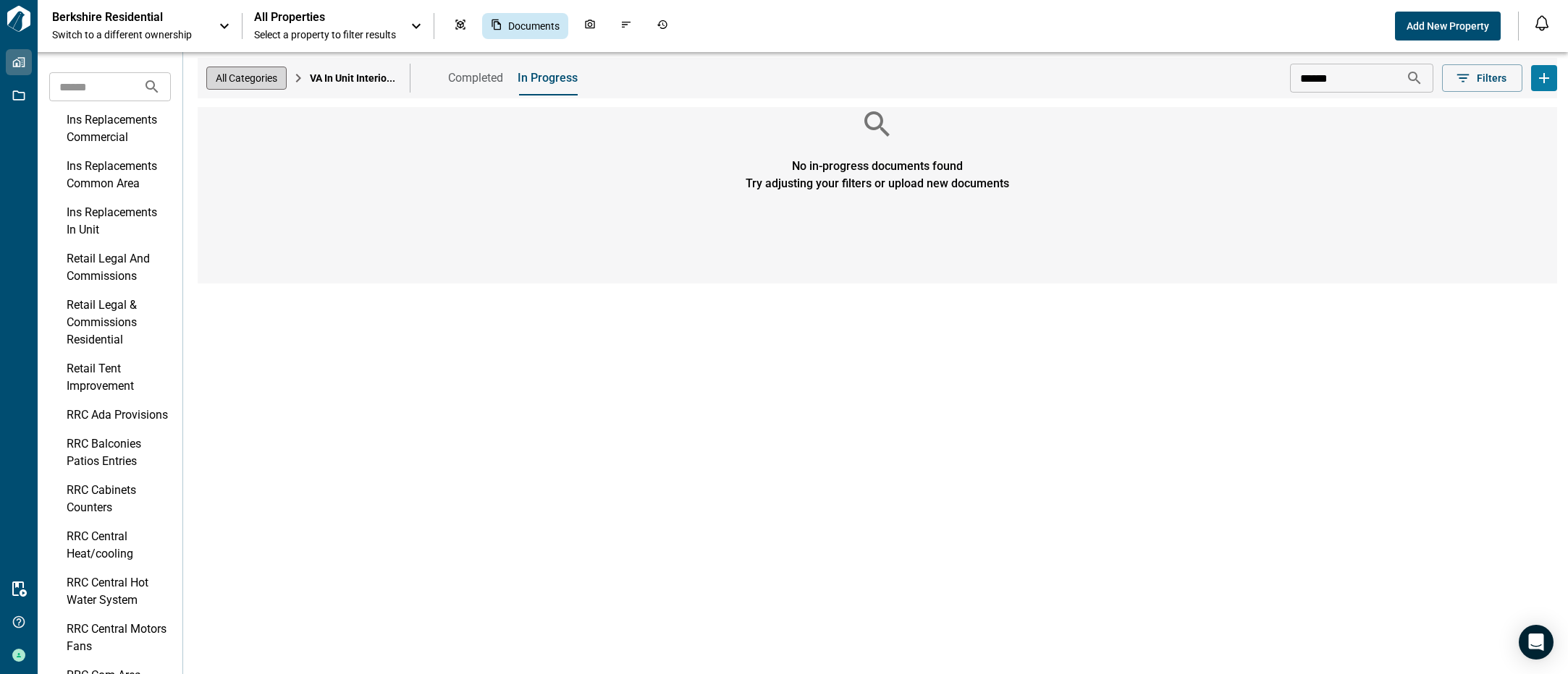
click at [261, 70] on div "All Categories" at bounding box center [246, 78] width 80 height 23
drag, startPoint x: 336, startPoint y: 77, endPoint x: 342, endPoint y: 88, distance: 12.5
click at [337, 77] on span "Completed" at bounding box center [359, 77] width 55 height 14
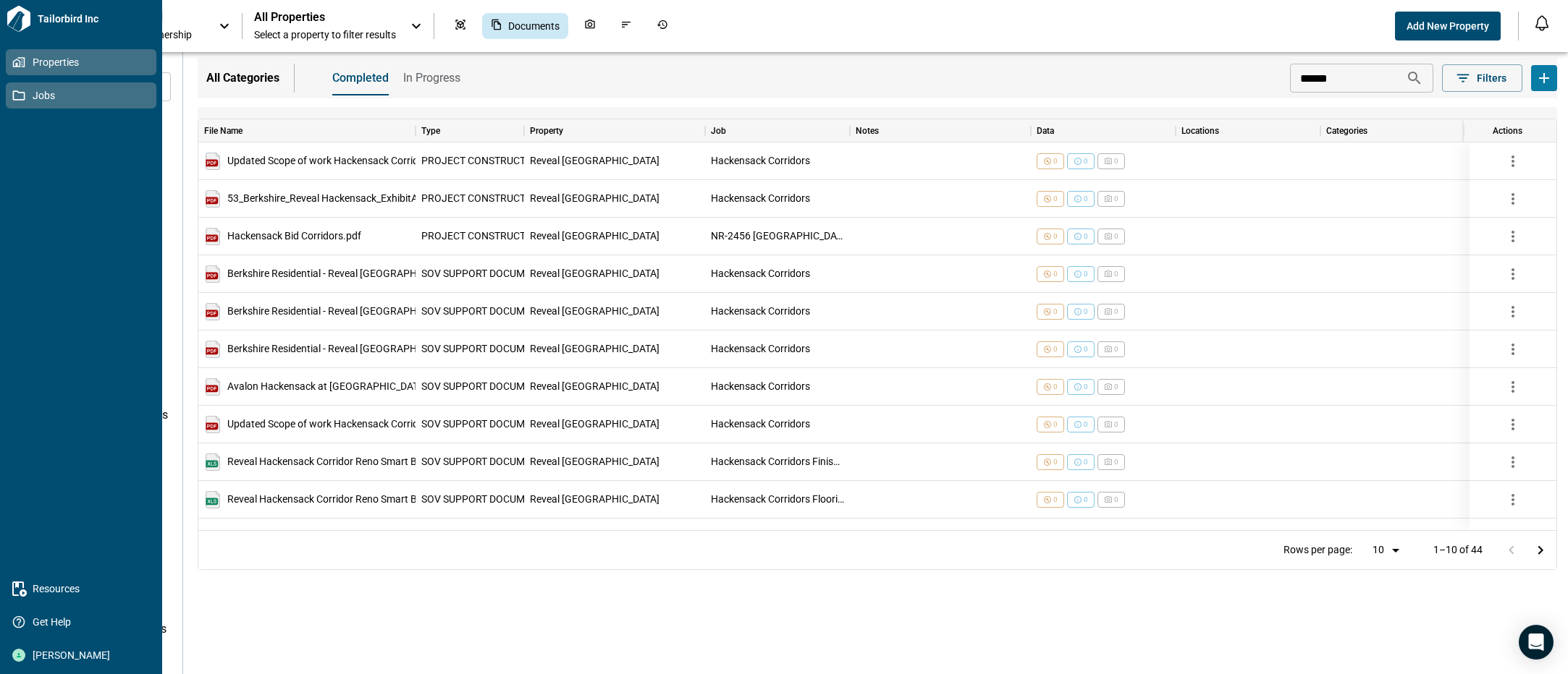
click at [32, 95] on span "Jobs" at bounding box center [83, 95] width 117 height 14
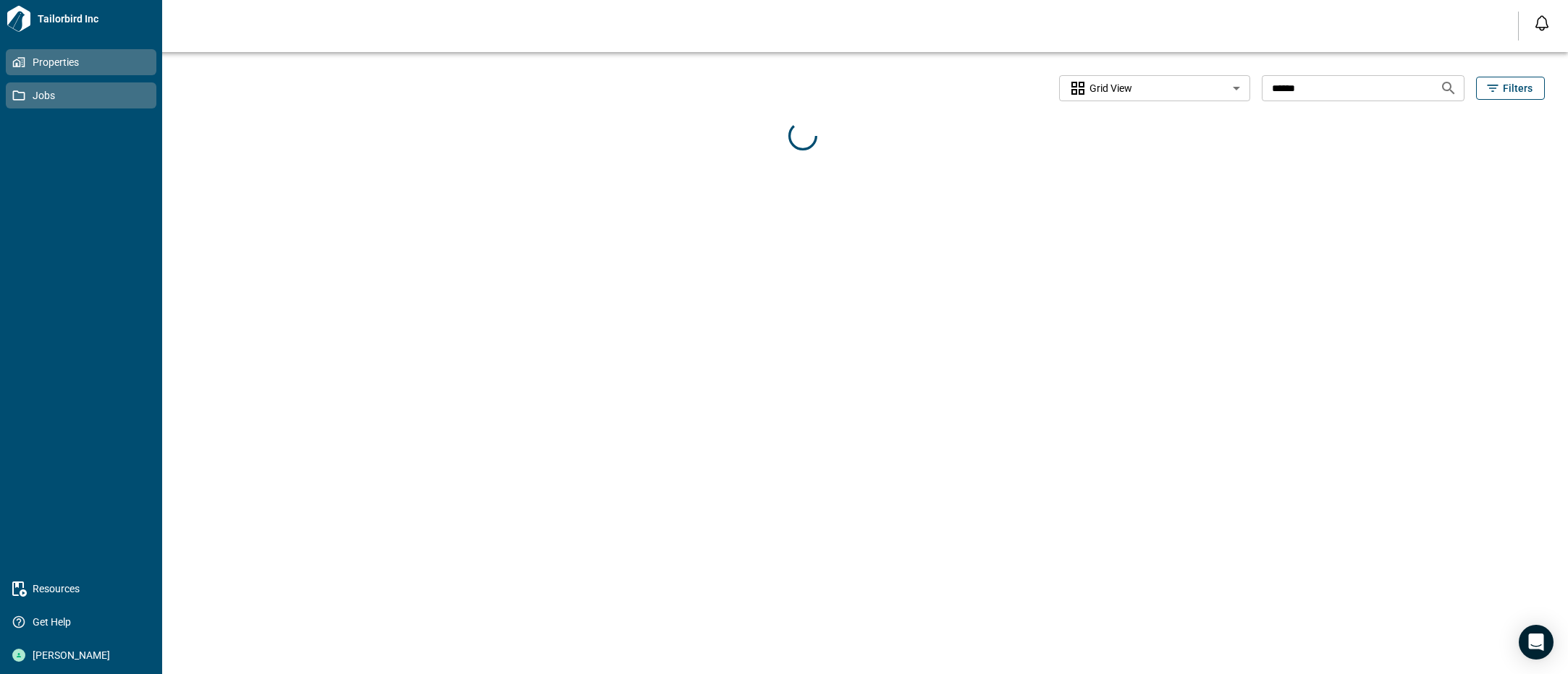
click at [44, 64] on span "Properties" at bounding box center [83, 62] width 117 height 14
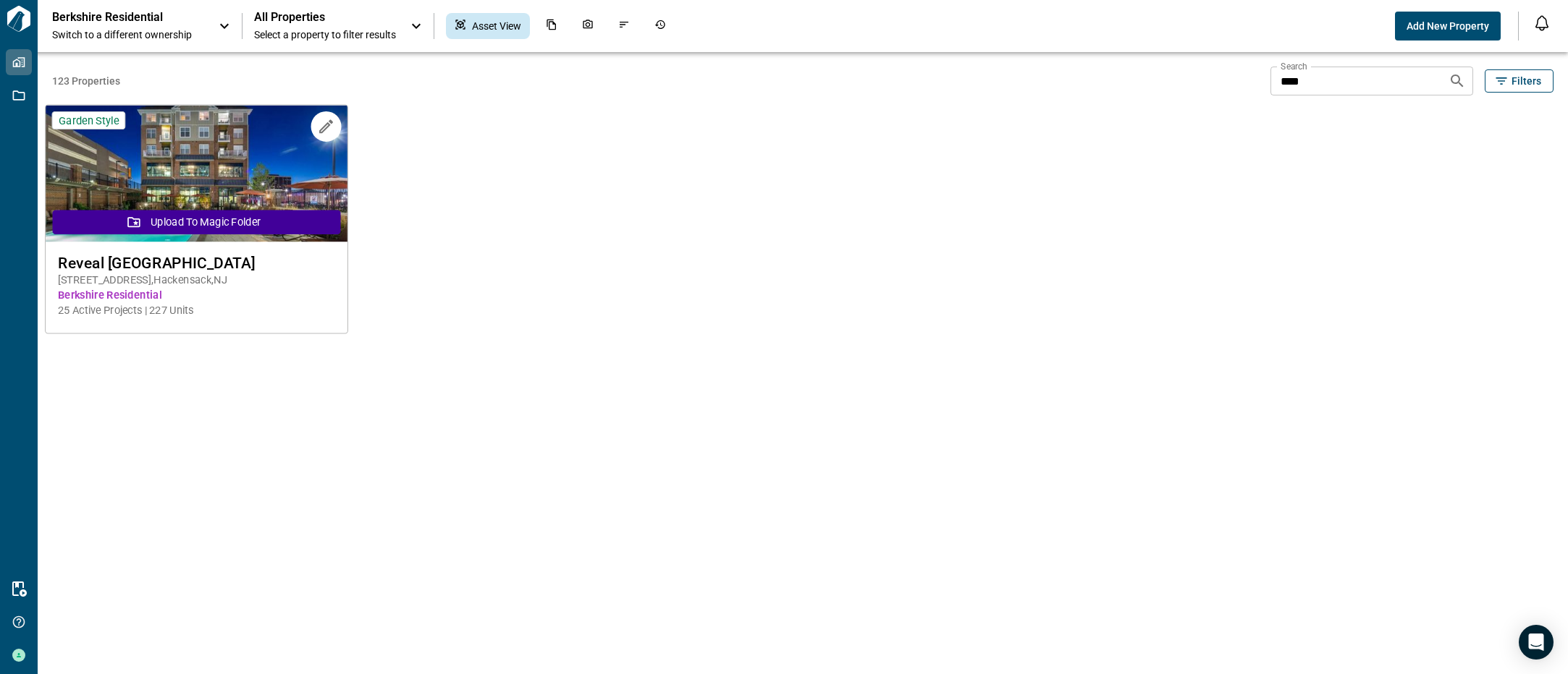
click at [222, 151] on img at bounding box center [196, 174] width 301 height 137
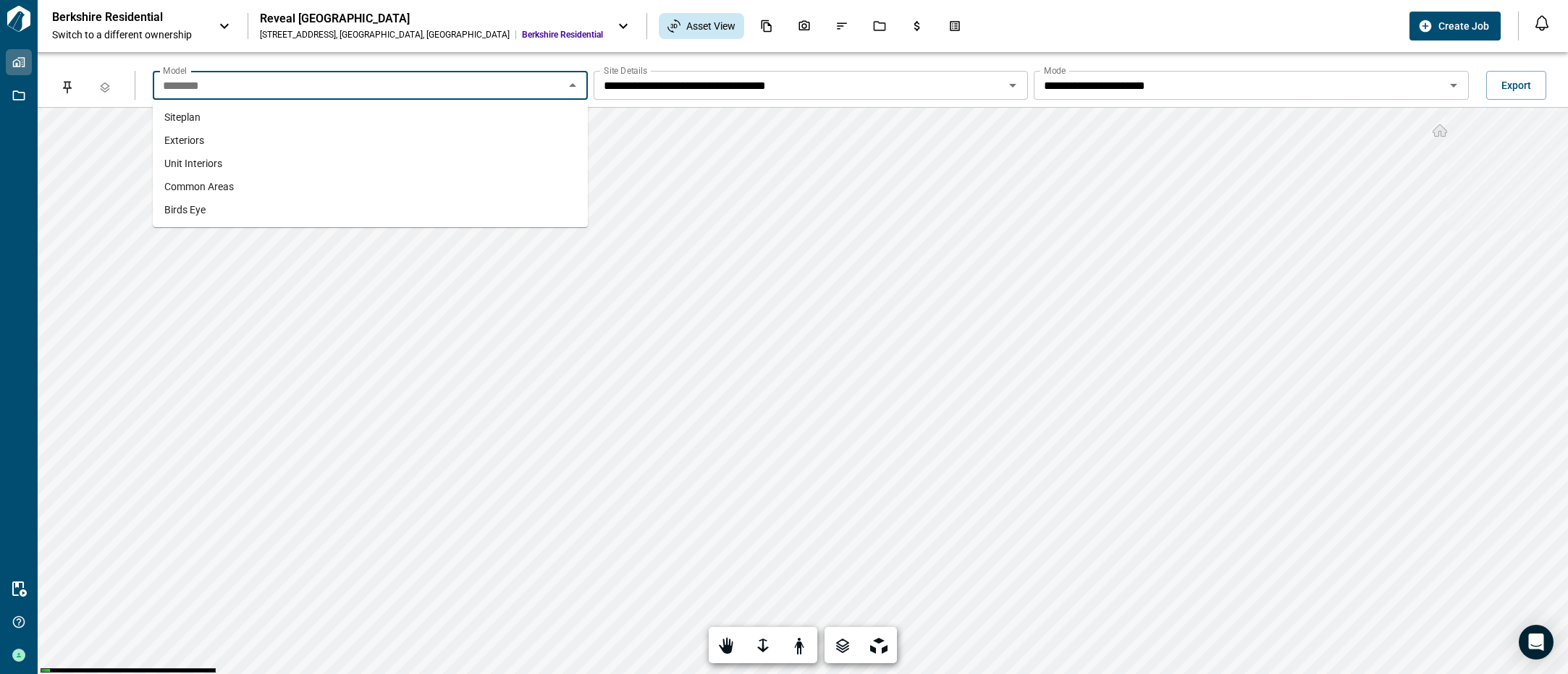
click at [337, 87] on input "********" at bounding box center [358, 85] width 403 height 20
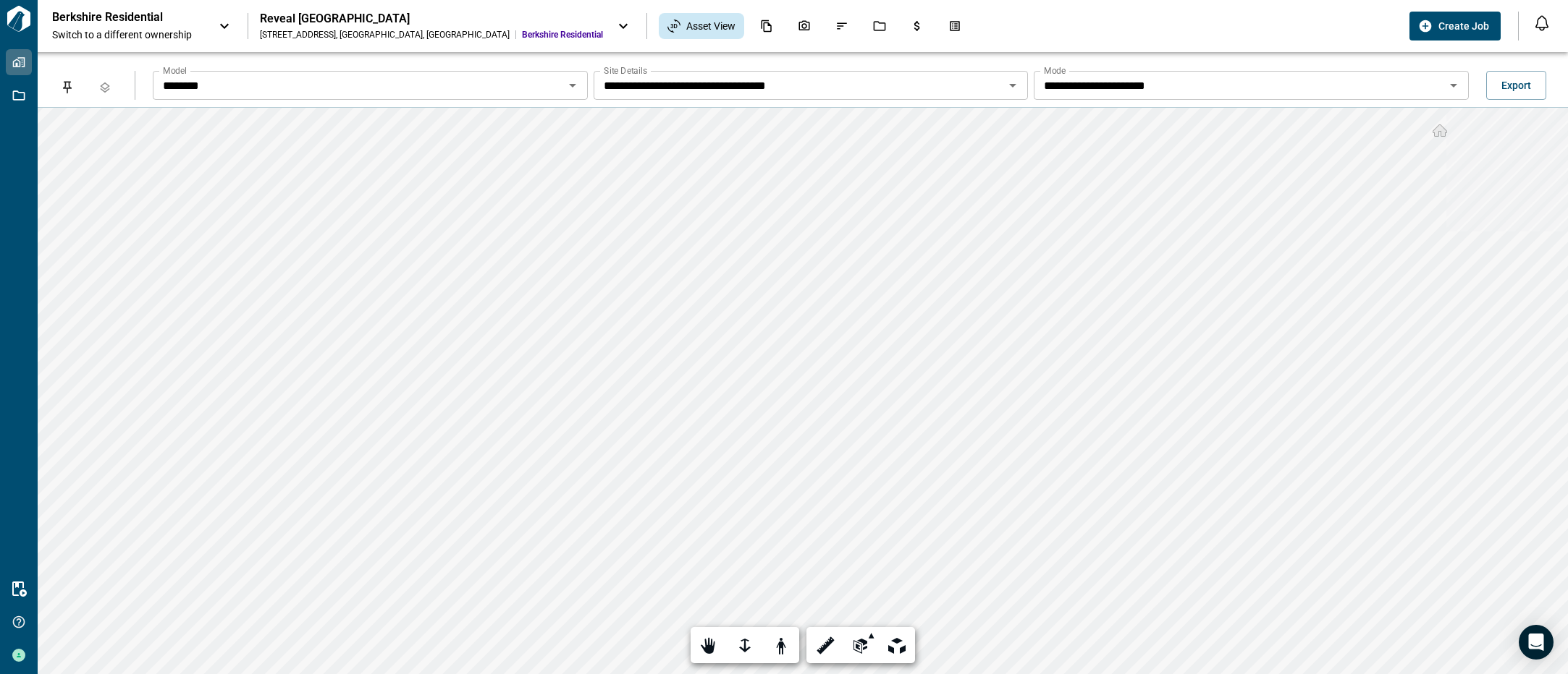
click at [478, 70] on div "**********" at bounding box center [853, 80] width 1401 height 38
click at [473, 82] on input "********" at bounding box center [358, 85] width 403 height 20
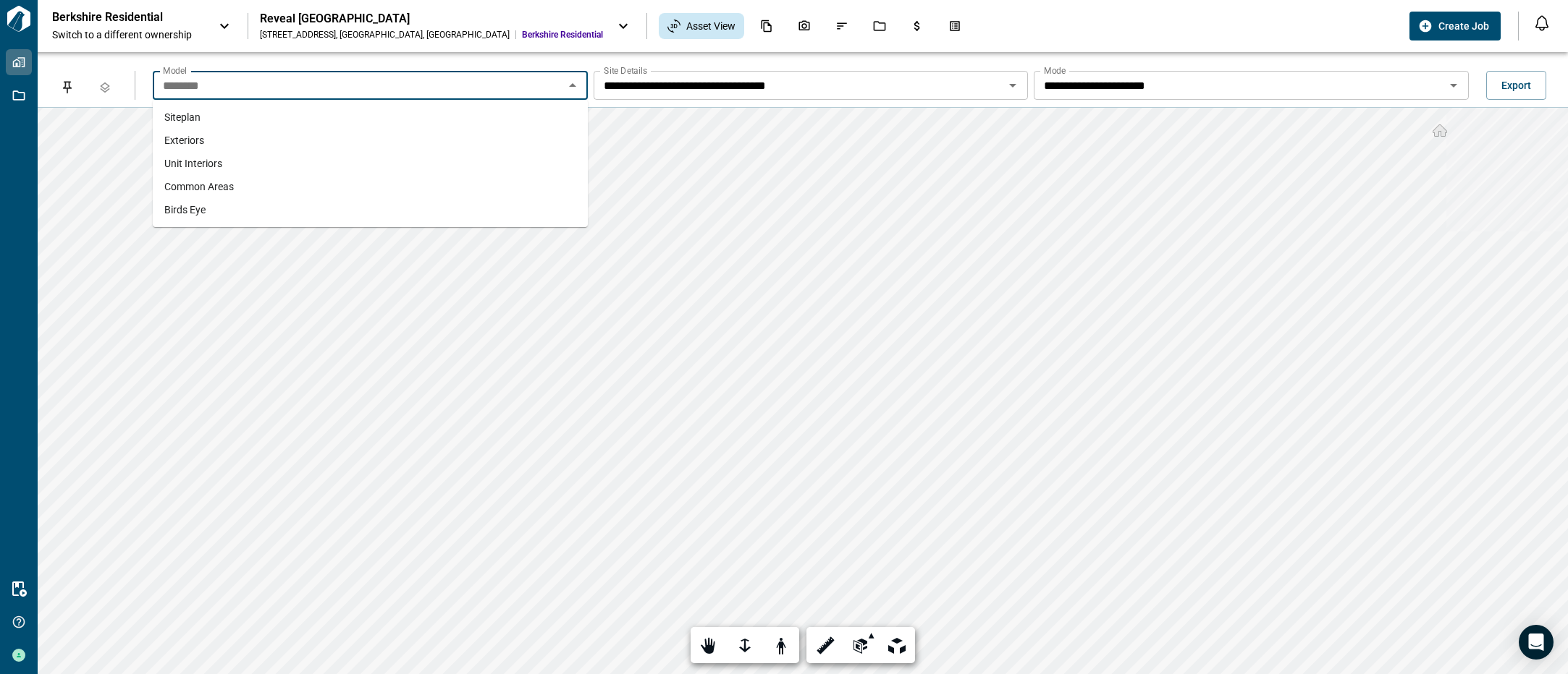
click at [417, 160] on li "Unit Interiors" at bounding box center [370, 163] width 435 height 23
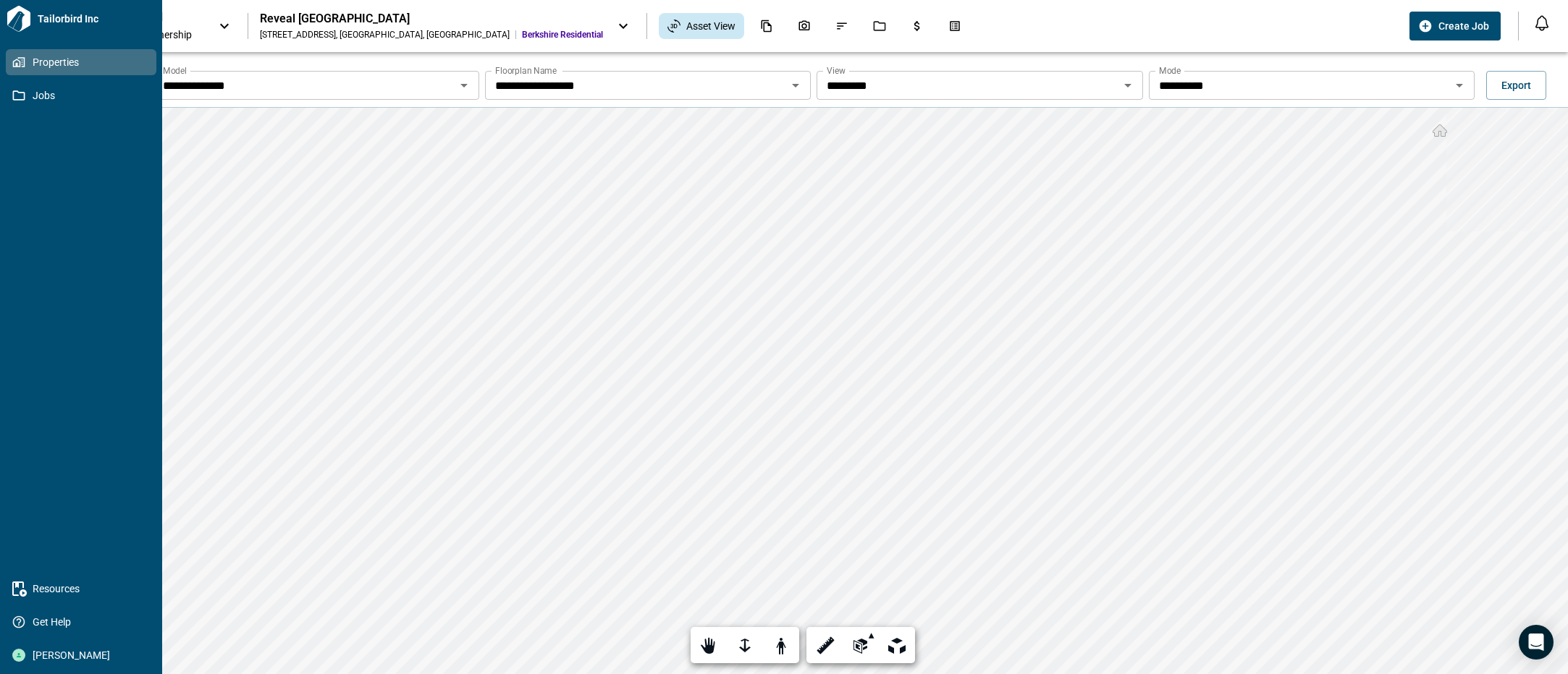
click at [48, 53] on link "Properties" at bounding box center [81, 62] width 151 height 26
